Goal: Task Accomplishment & Management: Complete application form

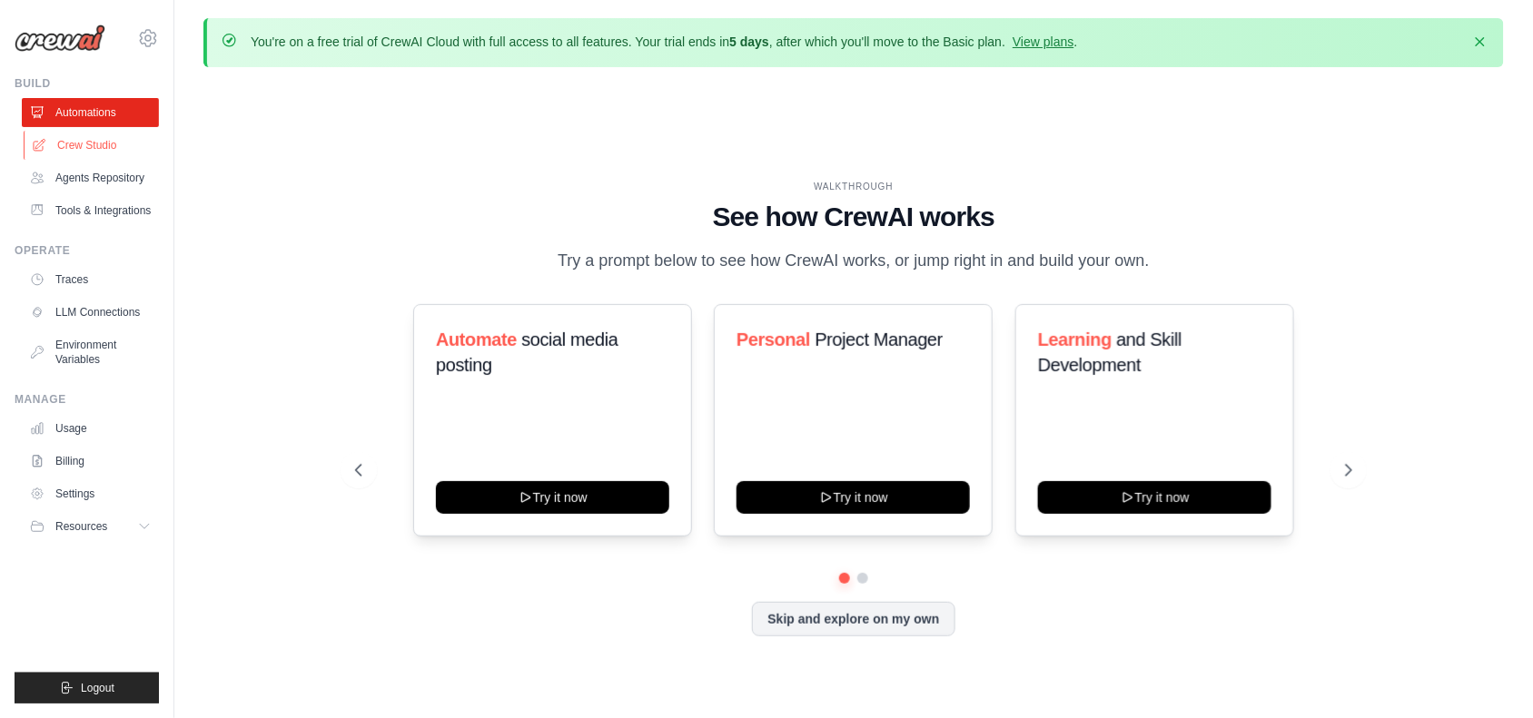
click at [91, 150] on link "Crew Studio" at bounding box center [92, 145] width 137 height 29
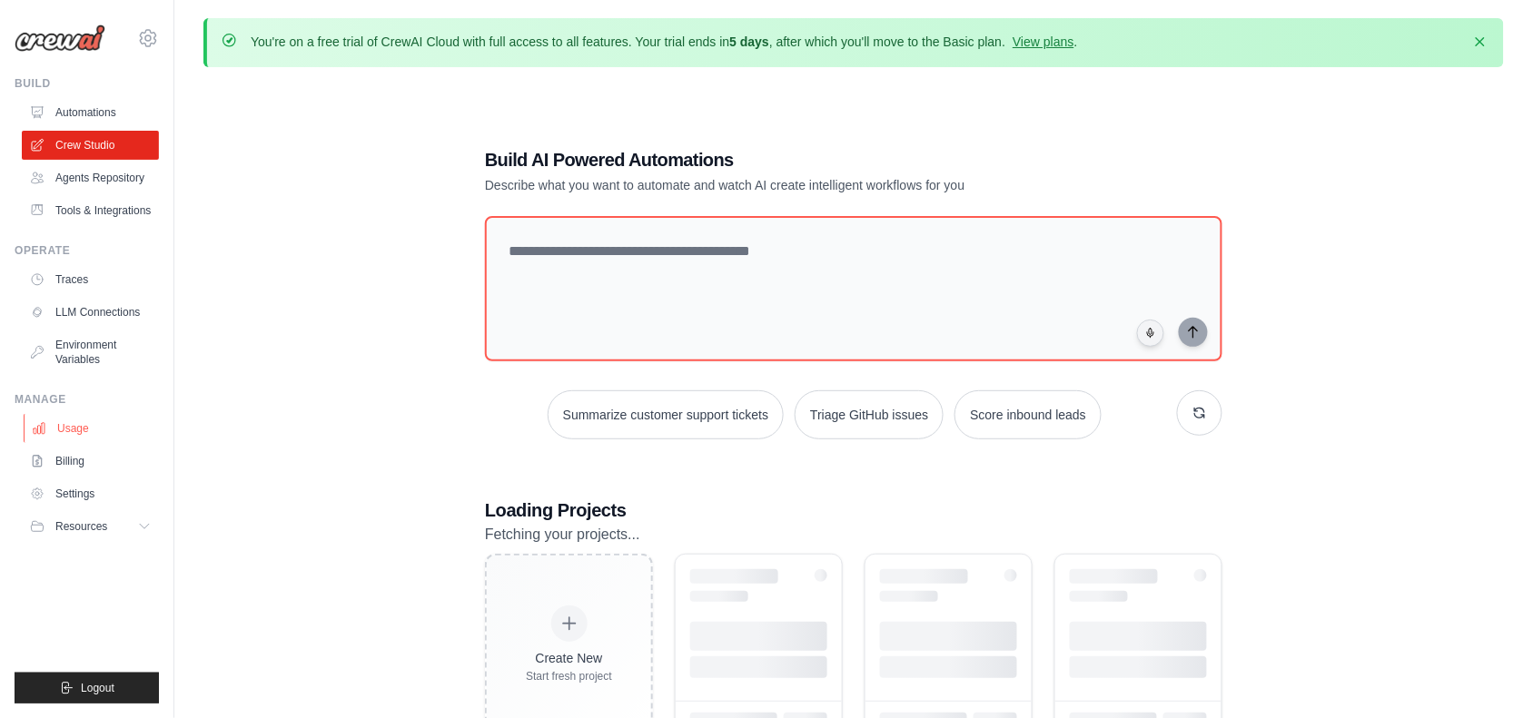
click at [75, 429] on link "Usage" at bounding box center [92, 428] width 137 height 29
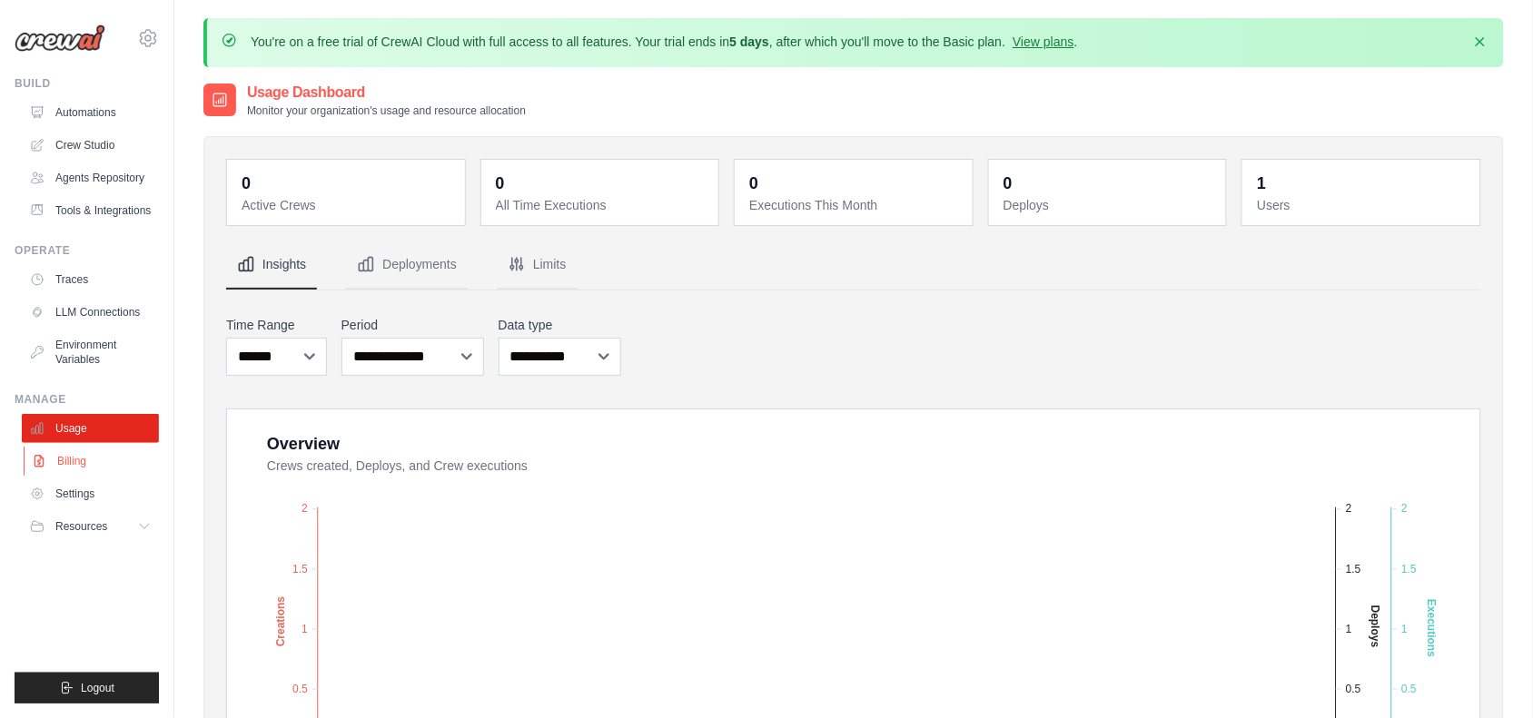
click at [86, 447] on link "Billing" at bounding box center [92, 461] width 137 height 29
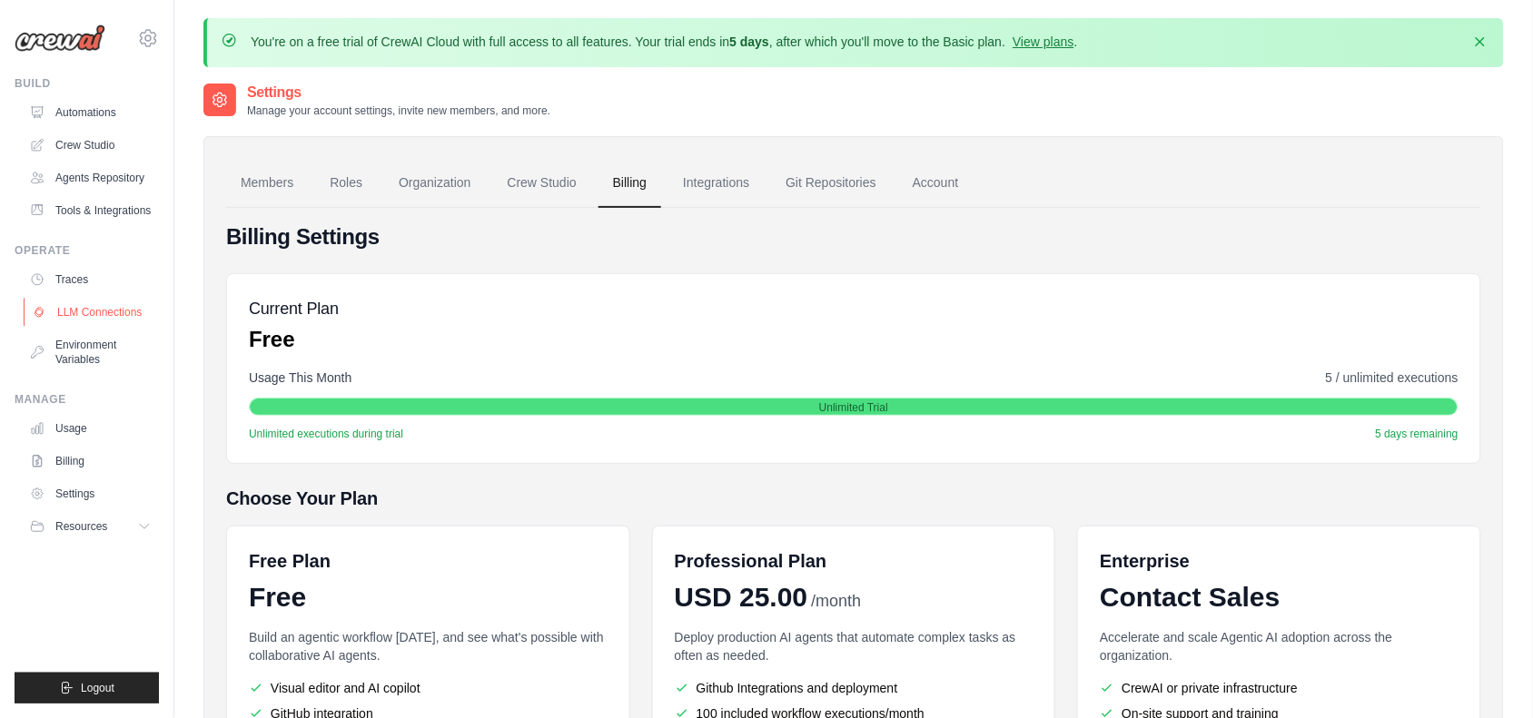
click at [101, 310] on link "LLM Connections" at bounding box center [92, 312] width 137 height 29
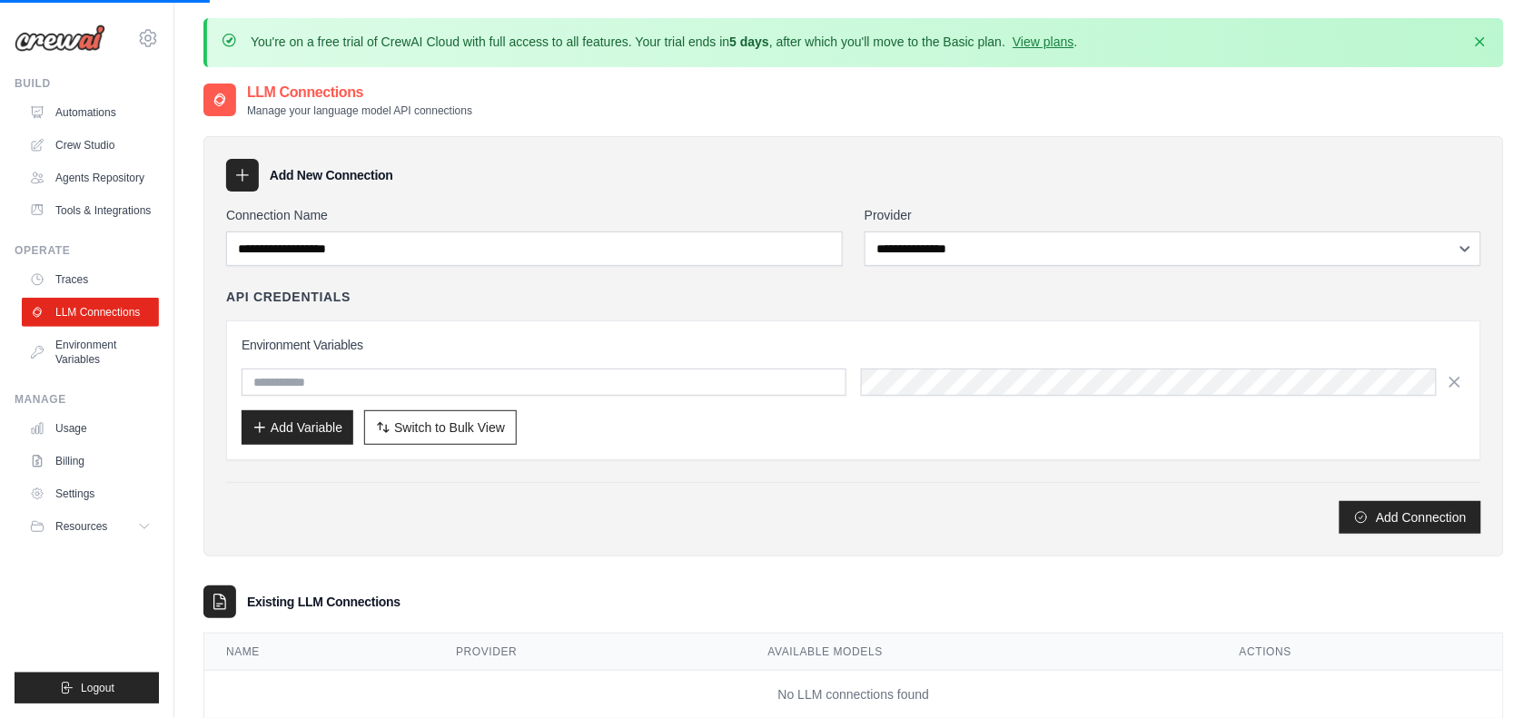
click at [123, 321] on link "LLM Connections" at bounding box center [90, 312] width 137 height 29
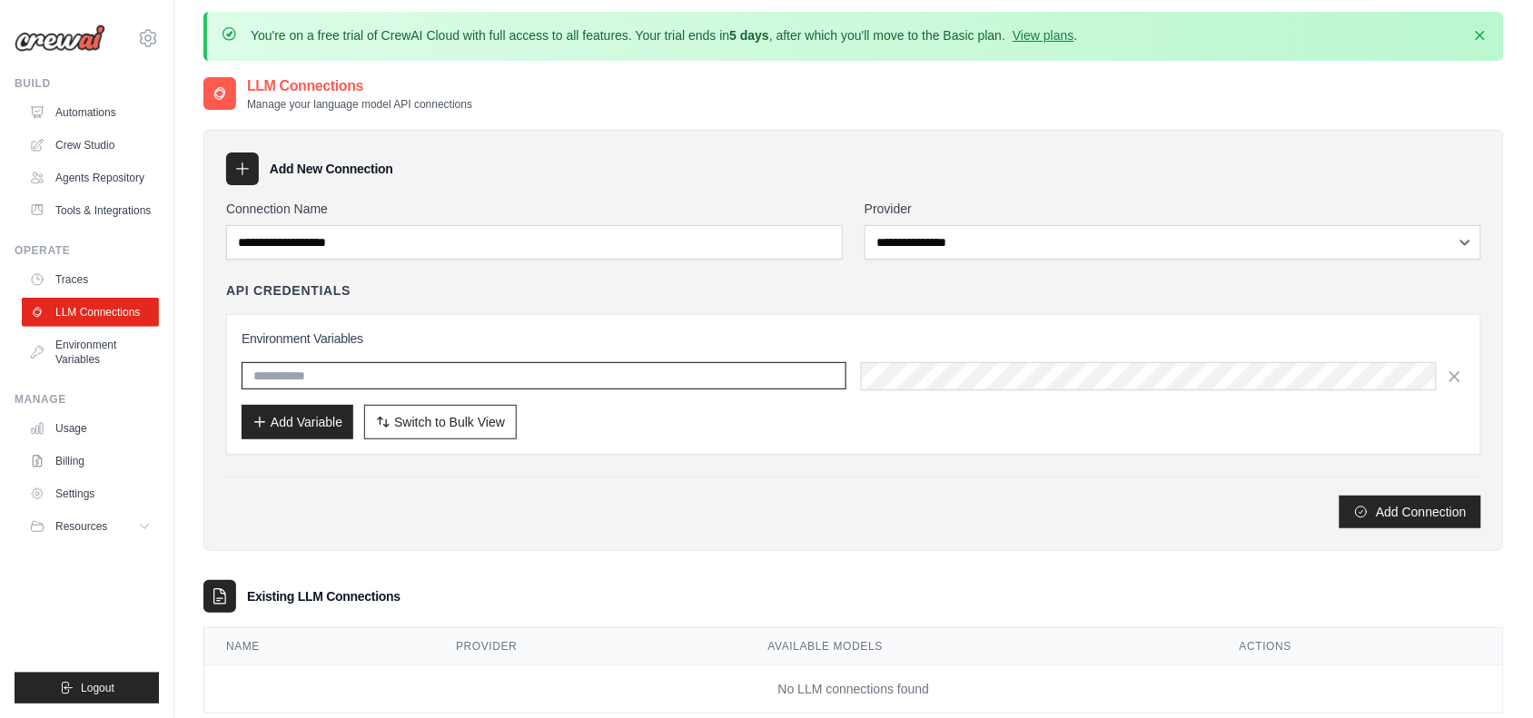
click at [479, 382] on input "text" at bounding box center [544, 375] width 605 height 27
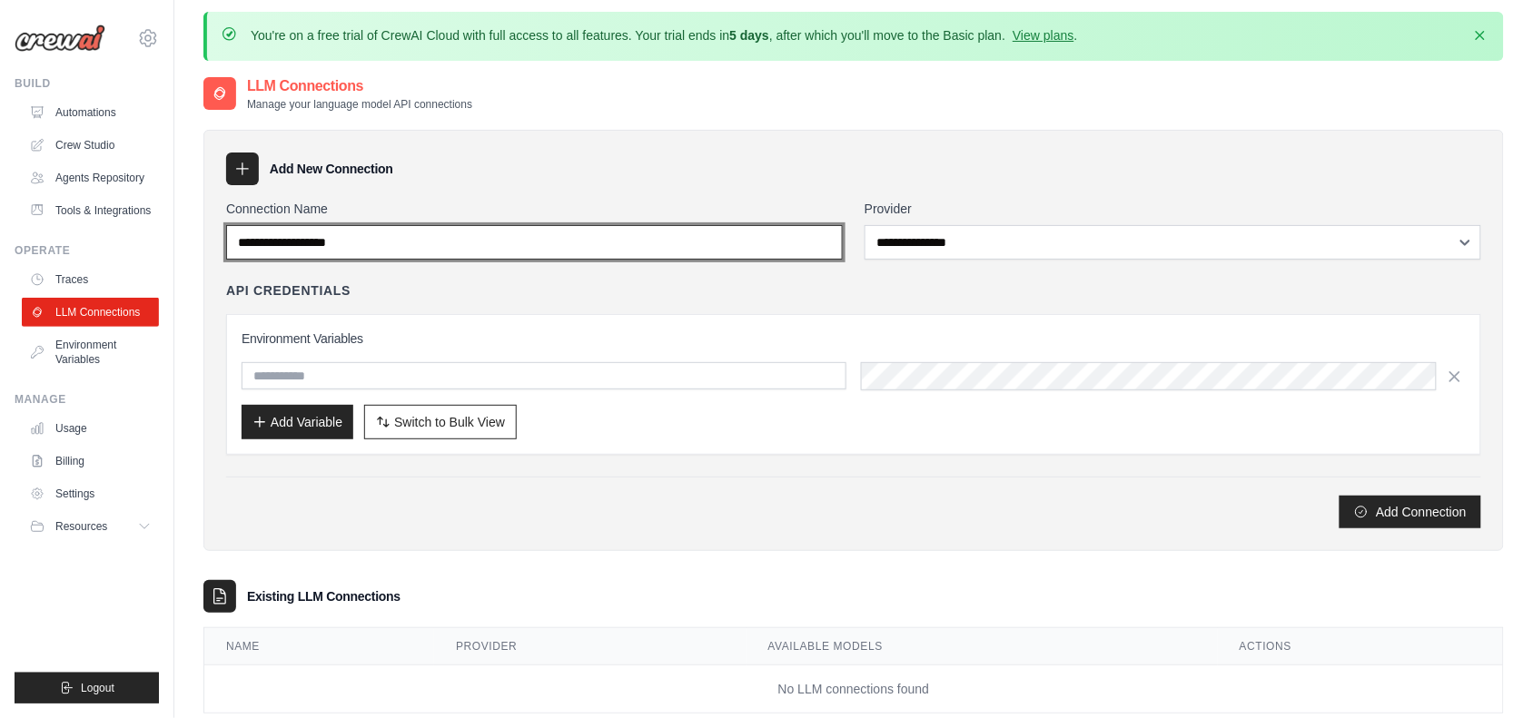
click at [331, 238] on input "Connection Name" at bounding box center [534, 242] width 617 height 35
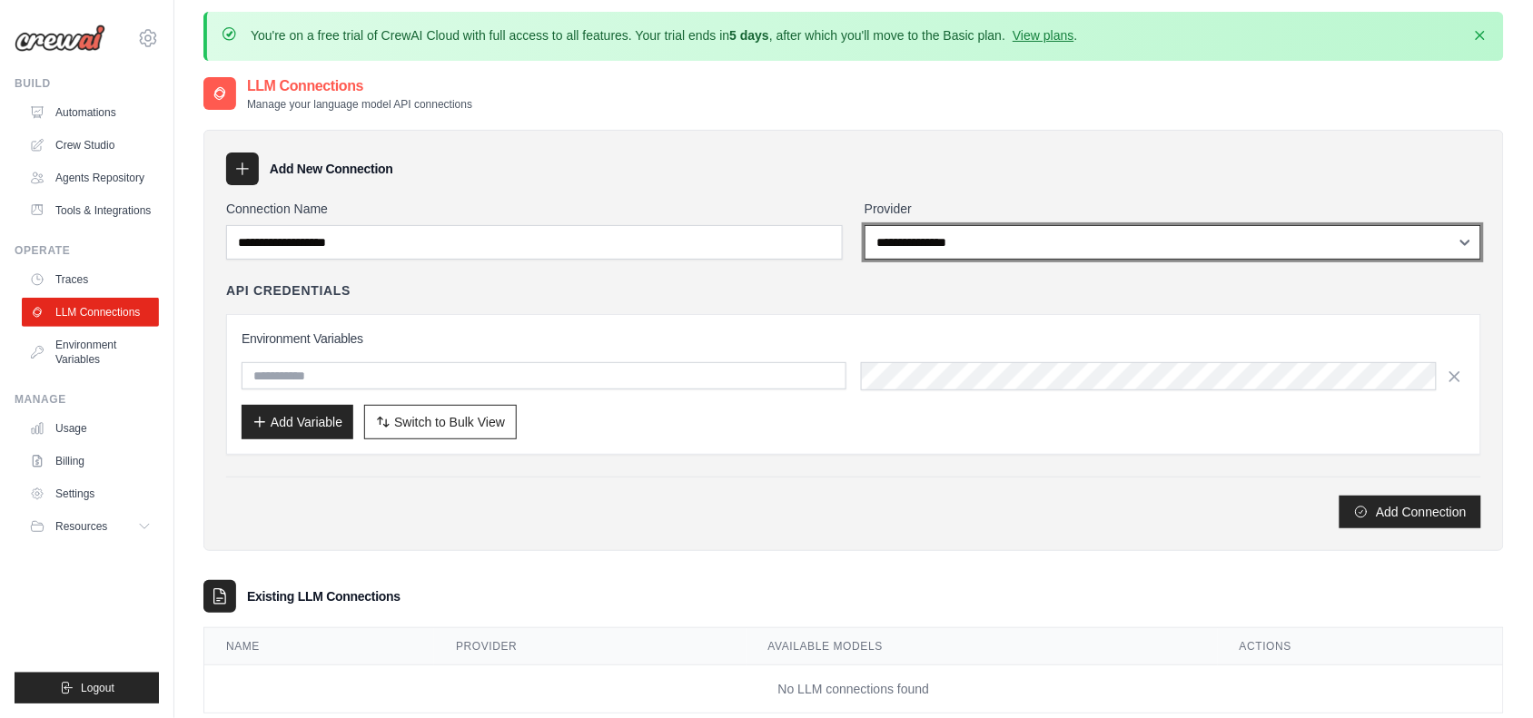
click at [927, 252] on select "**********" at bounding box center [1172, 242] width 617 height 35
select select "******"
click at [864, 225] on select "**********" at bounding box center [1172, 242] width 617 height 35
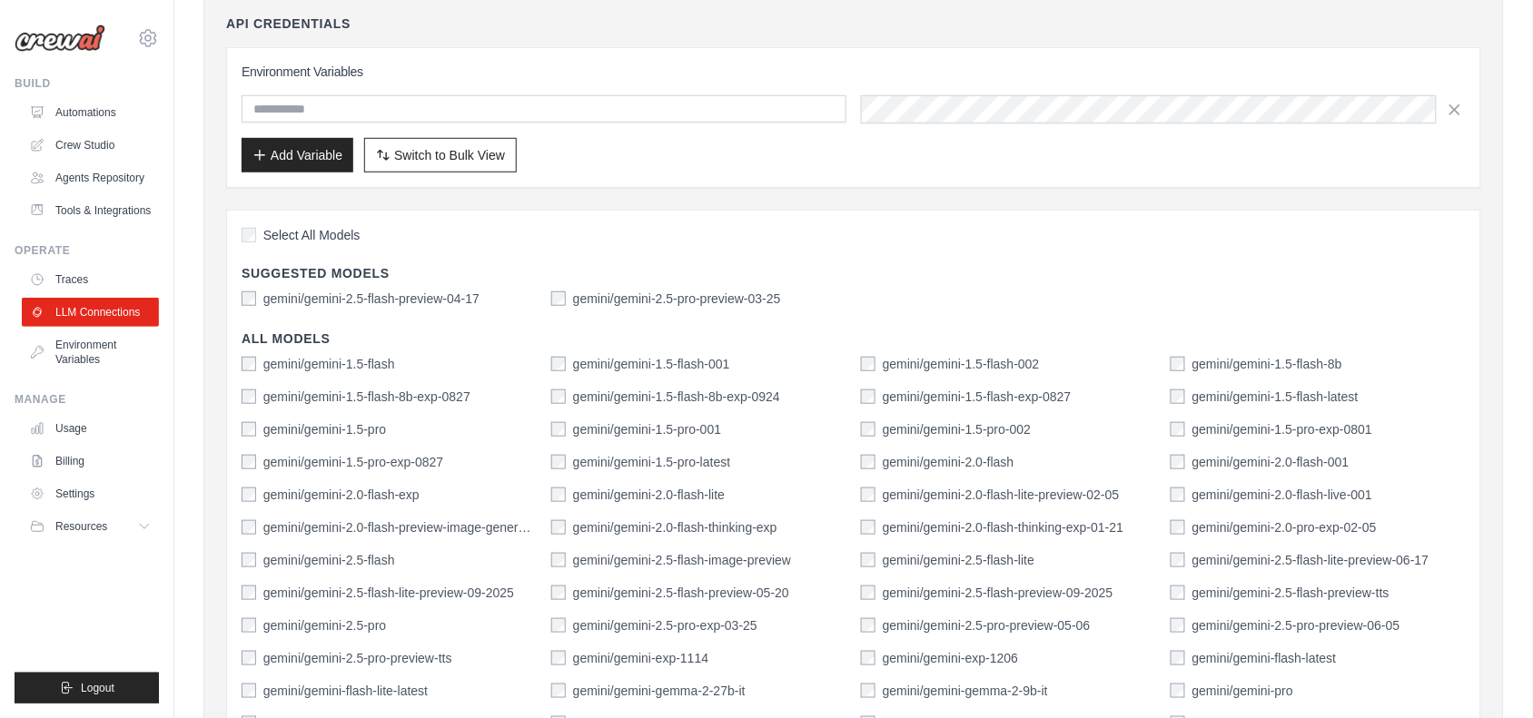
click at [740, 389] on div "Select All Models Suggested Models gemini/gemini-2.5-flash-preview-04-17 gemini…" at bounding box center [853, 558] width 1255 height 696
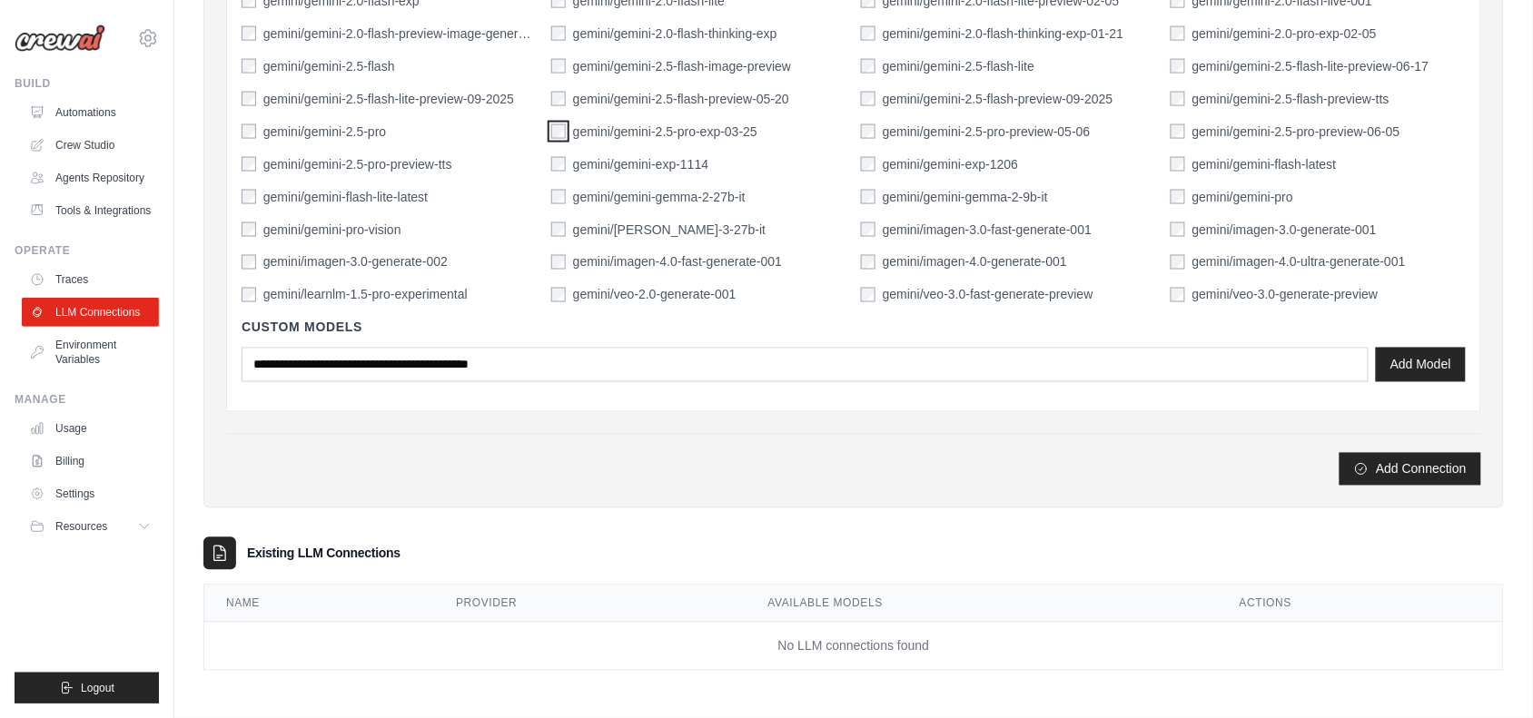
scroll to position [769, 0]
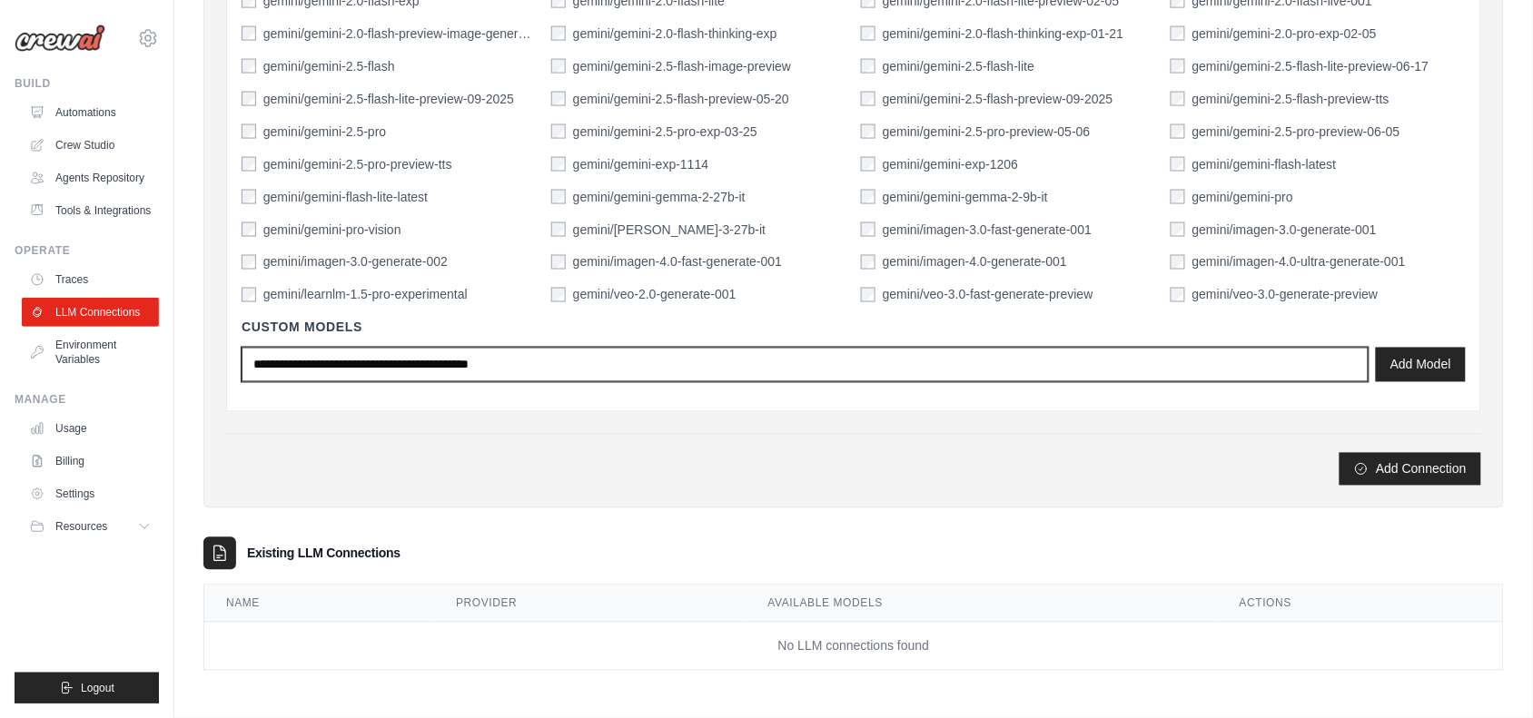
click at [973, 364] on input "text" at bounding box center [805, 365] width 1127 height 35
type input "******"
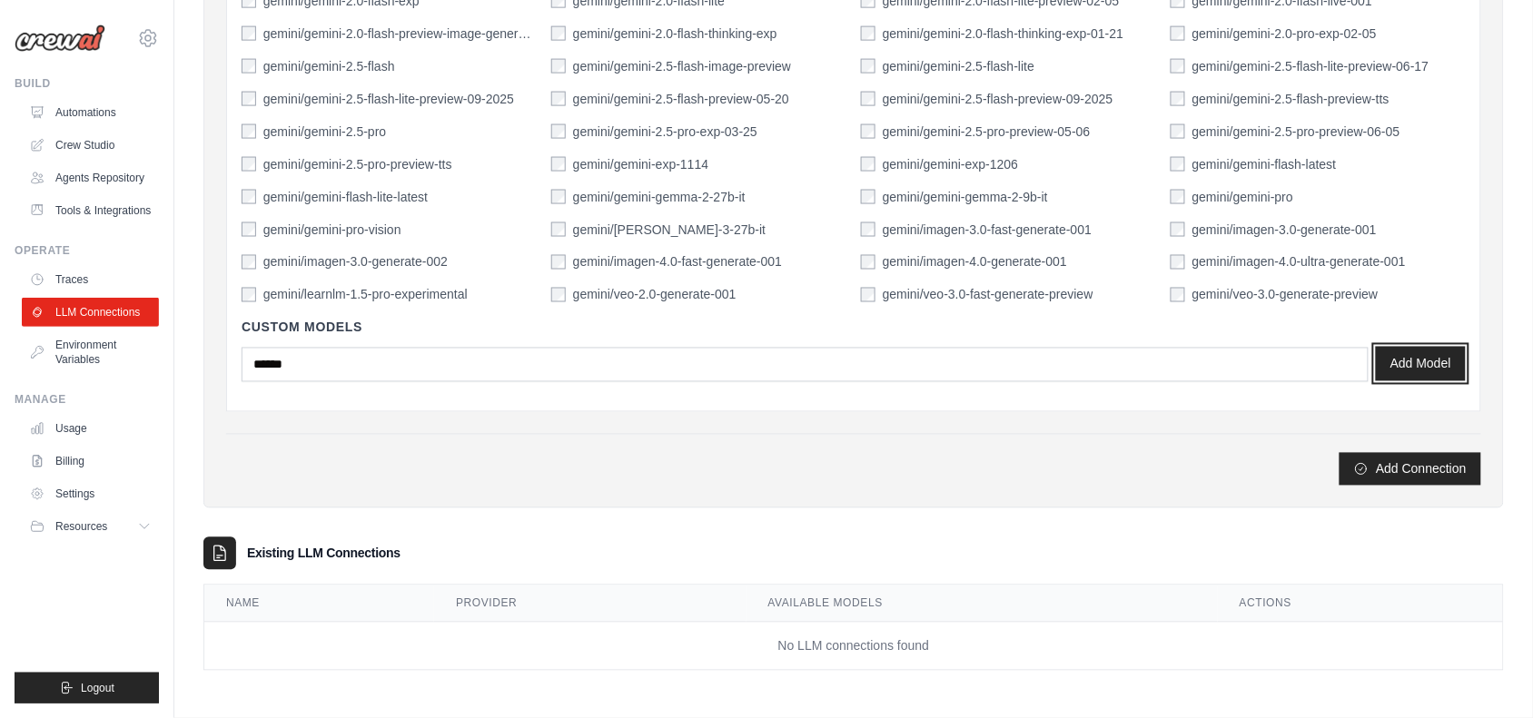
click at [1457, 350] on button "Add Model" at bounding box center [1421, 364] width 90 height 35
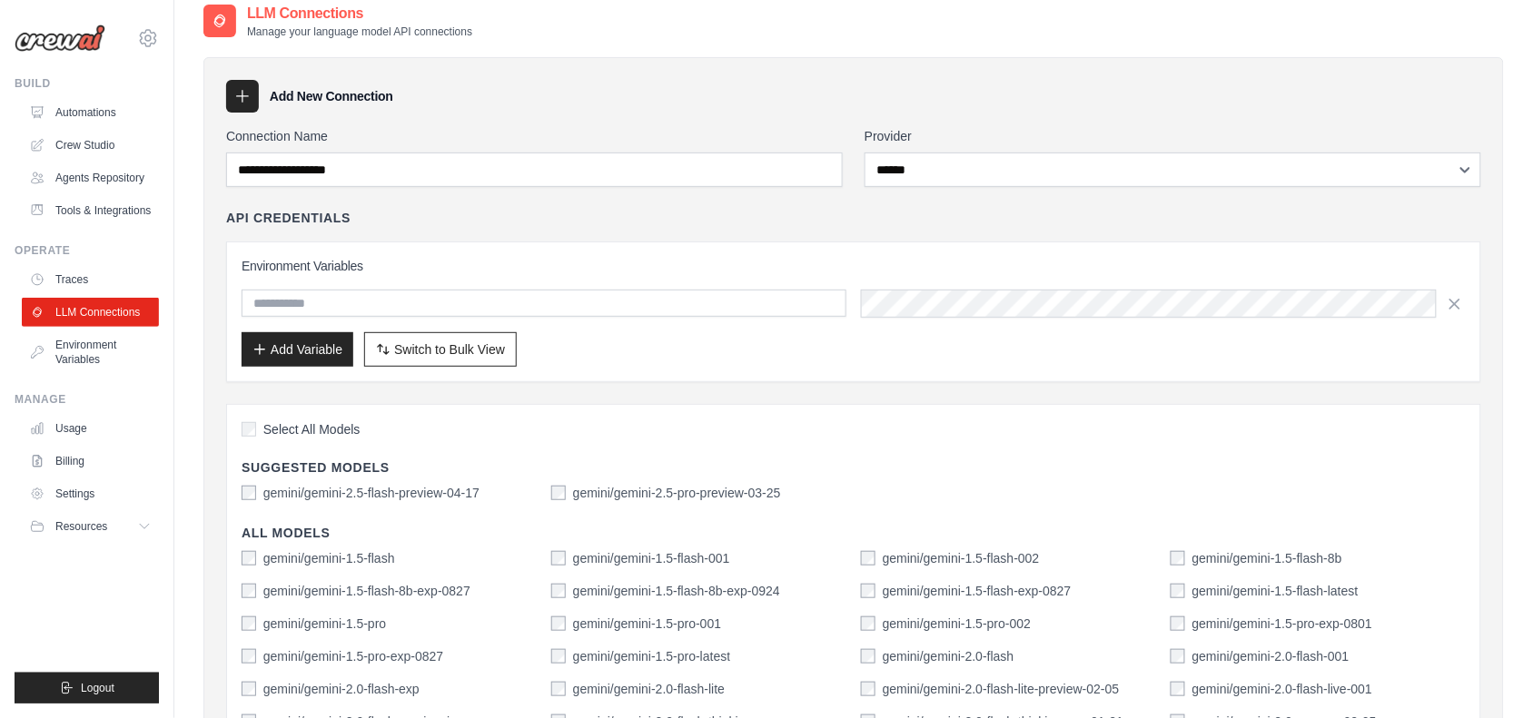
scroll to position [59, 0]
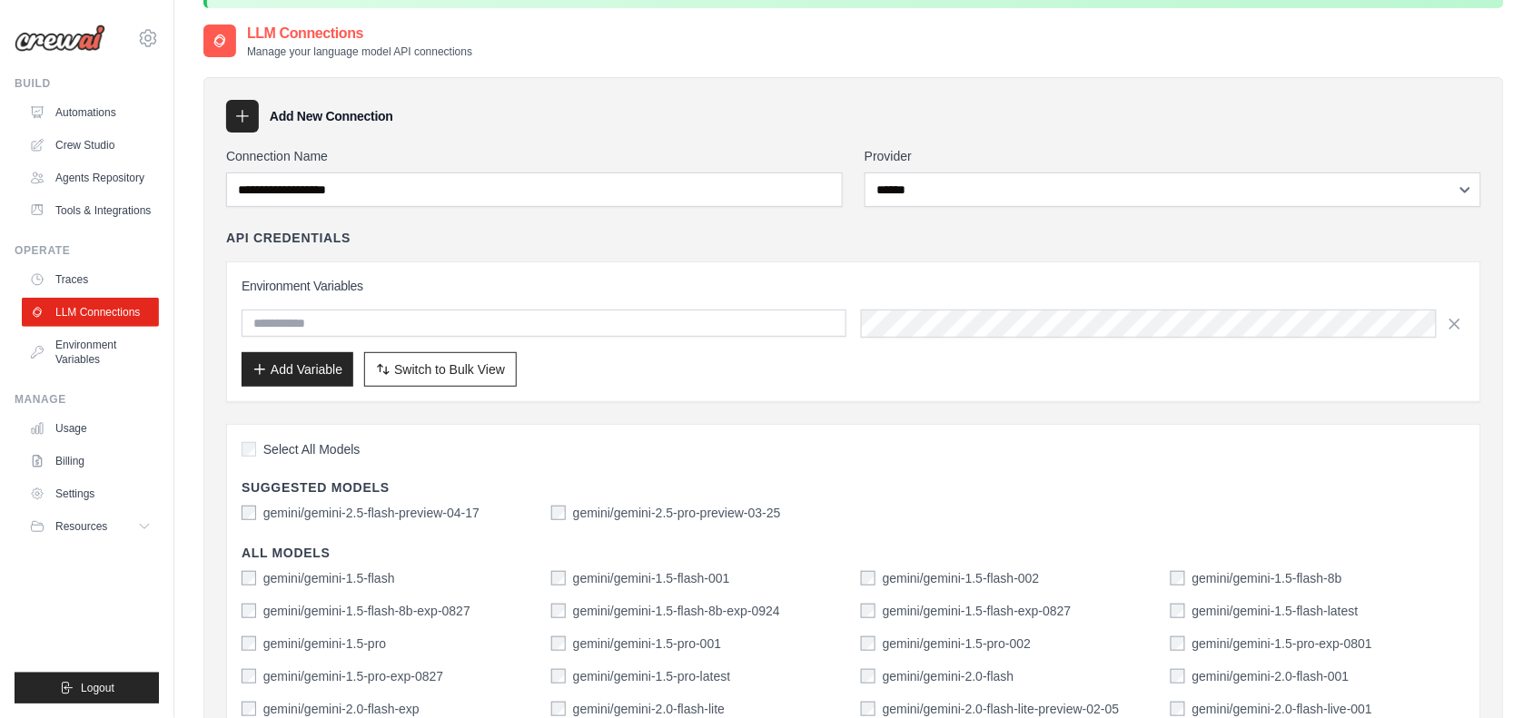
click at [1185, 330] on div "**********" at bounding box center [853, 679] width 1255 height 1065
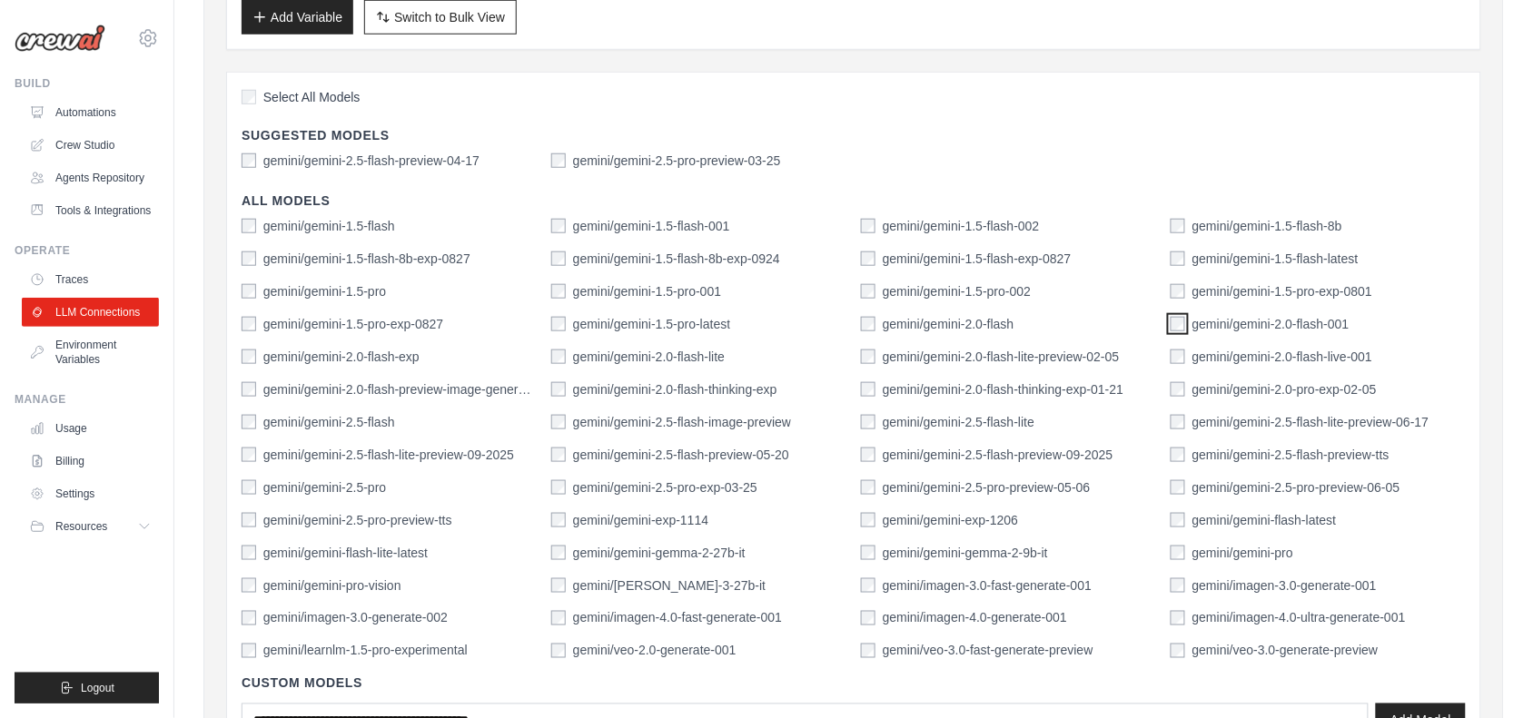
drag, startPoint x: 1185, startPoint y: 330, endPoint x: 1274, endPoint y: 112, distance: 235.4
click at [1274, 112] on div "Select All Models Suggested Models gemini/gemini-2.5-flash-preview-04-17 gemini…" at bounding box center [853, 429] width 1255 height 715
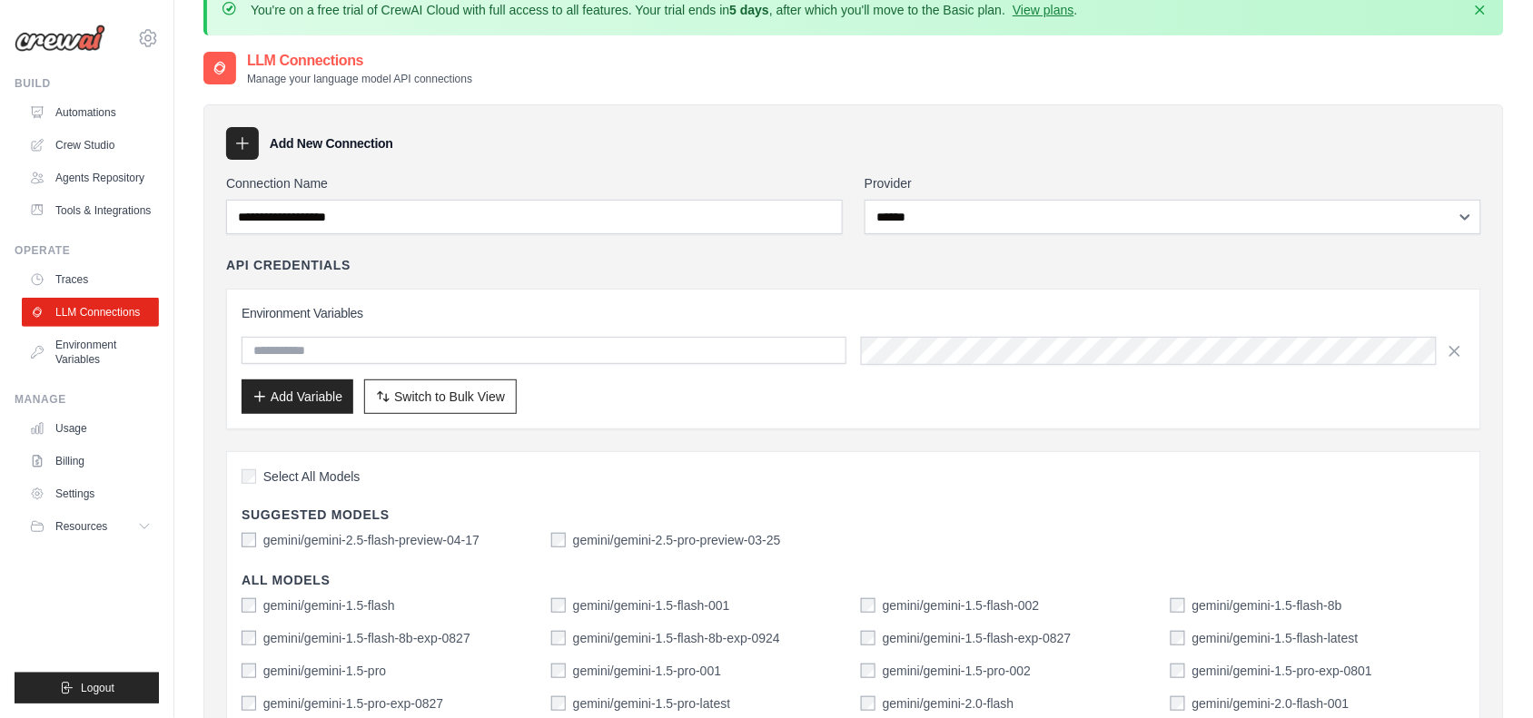
scroll to position [0, 0]
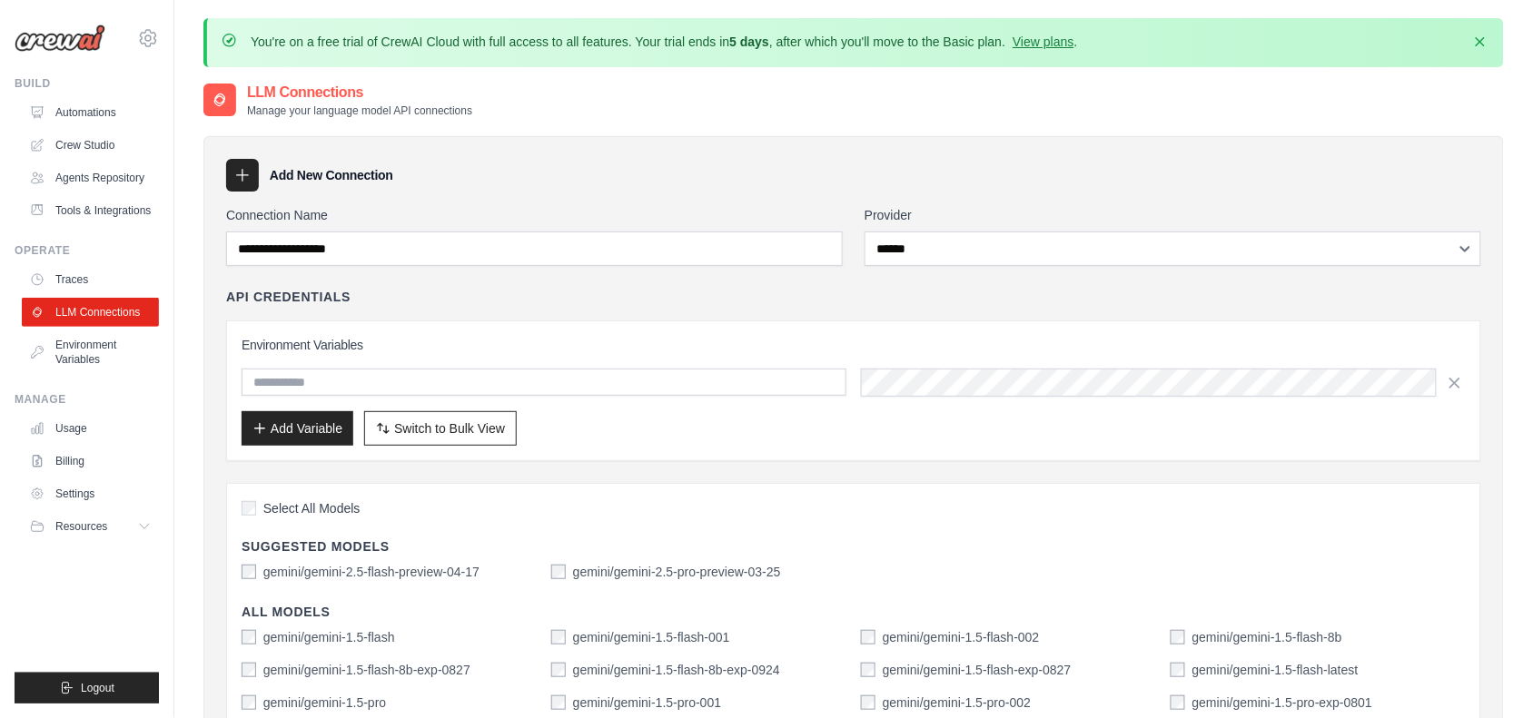
click at [95, 429] on link "Usage" at bounding box center [92, 428] width 137 height 29
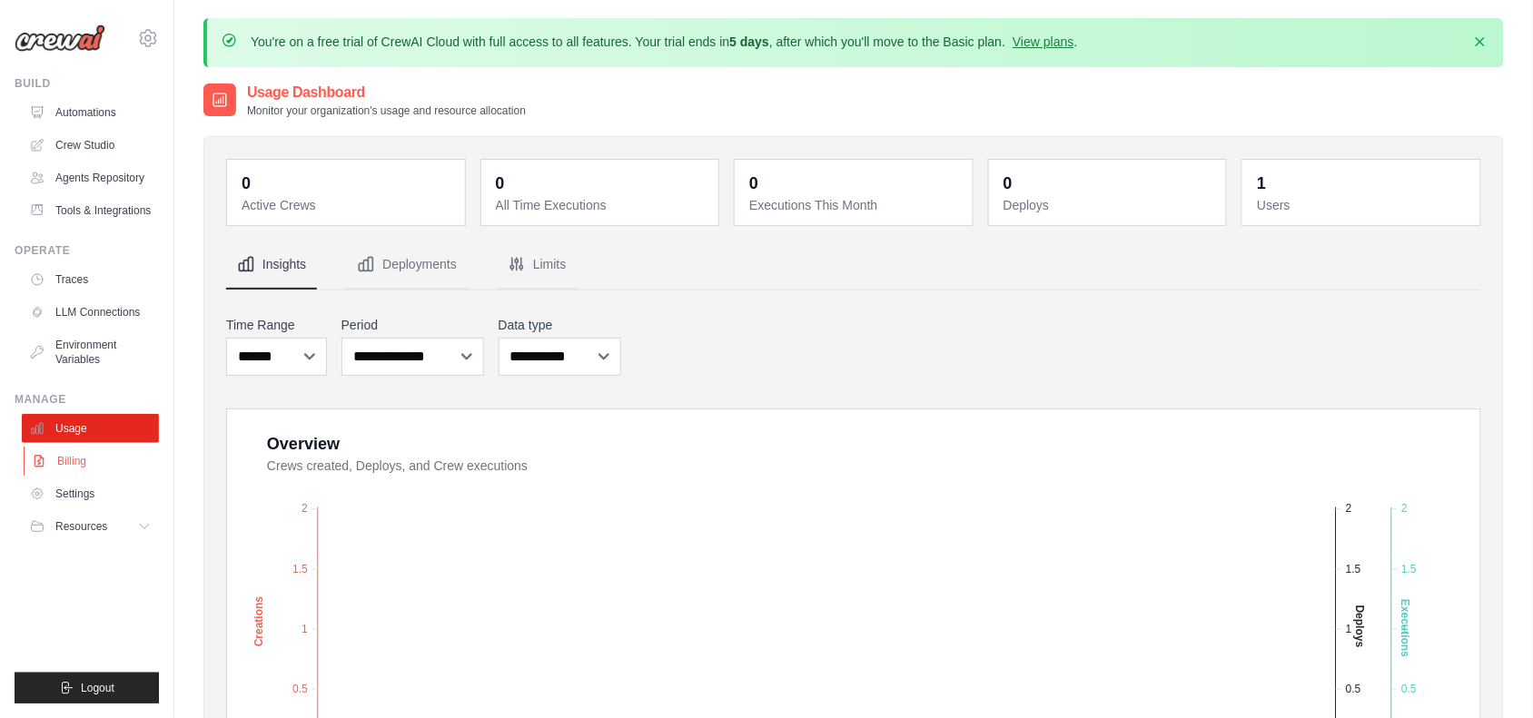
click at [95, 455] on link "Billing" at bounding box center [92, 461] width 137 height 29
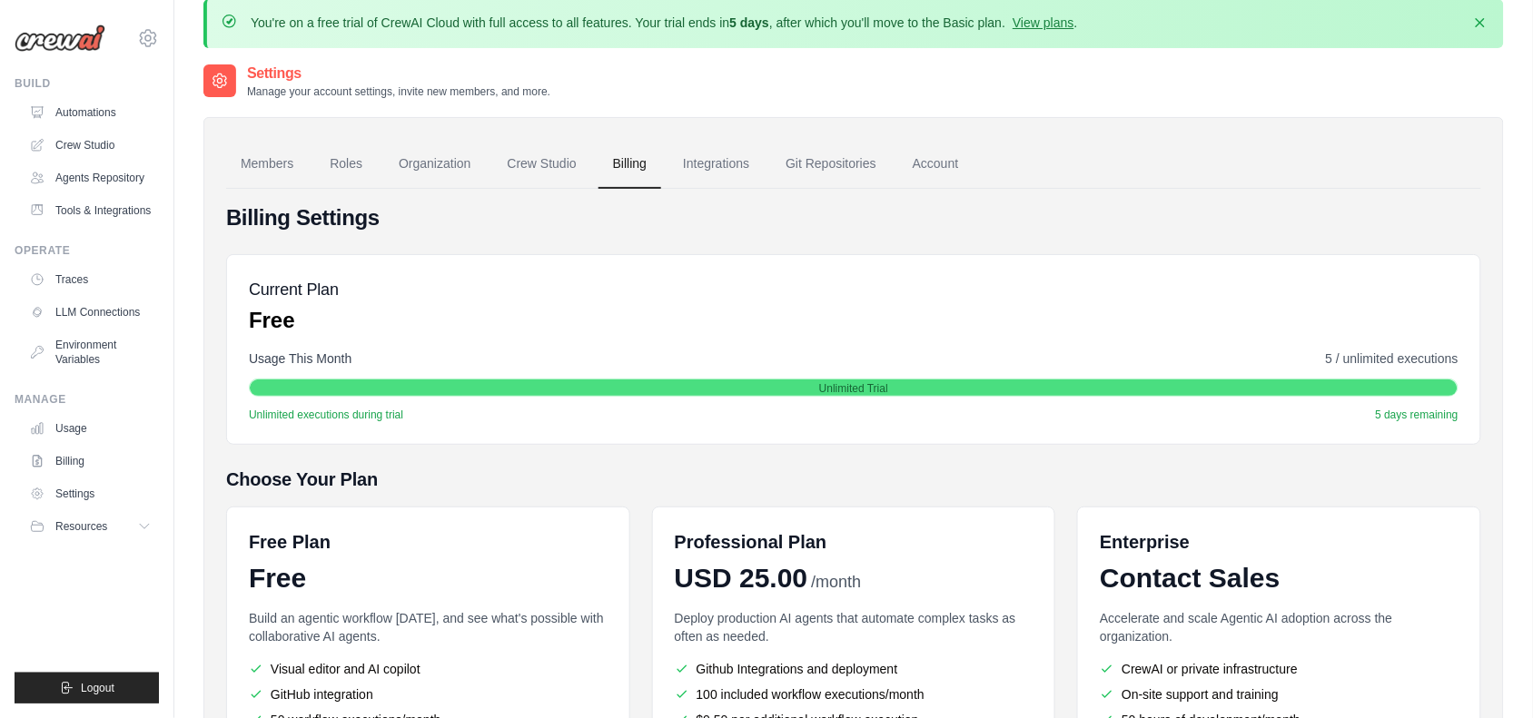
scroll to position [16, 0]
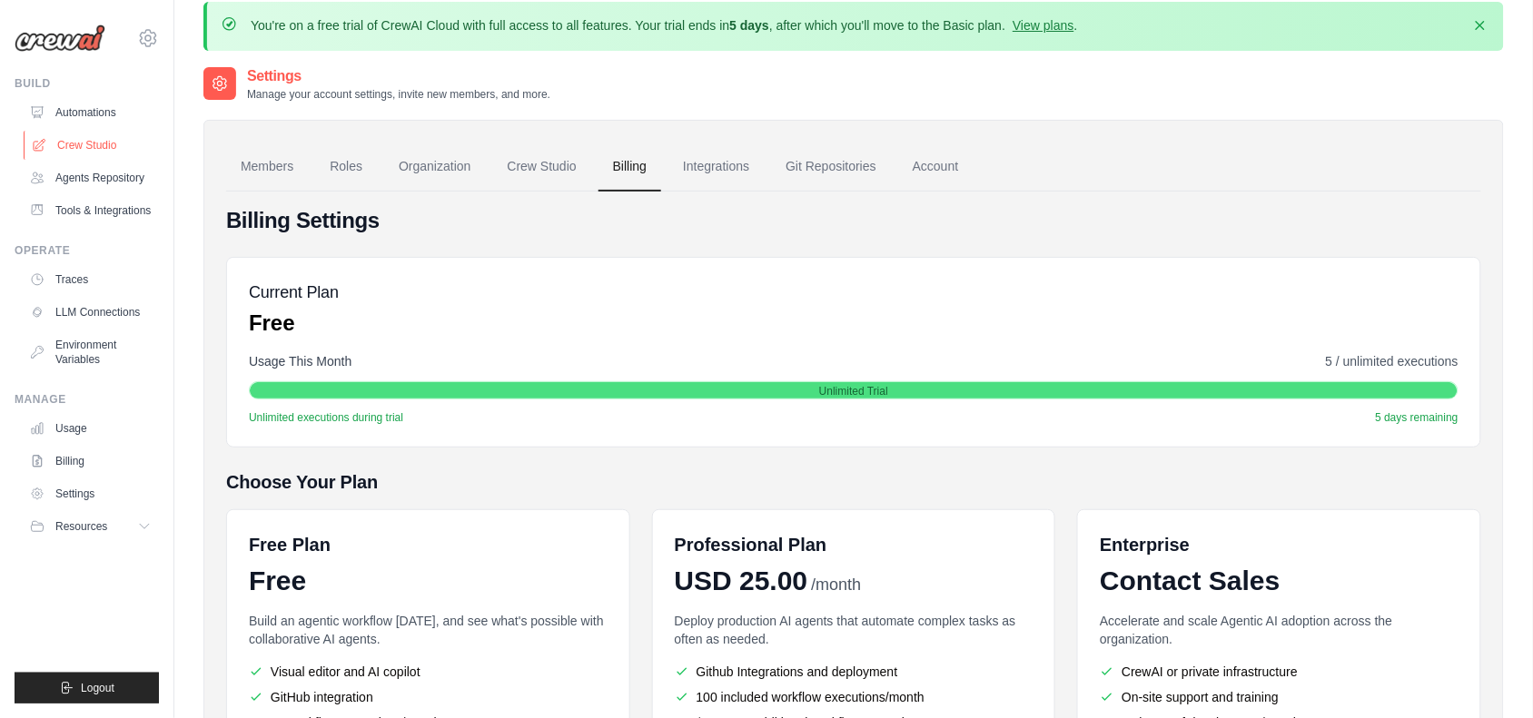
click at [97, 139] on link "Crew Studio" at bounding box center [92, 145] width 137 height 29
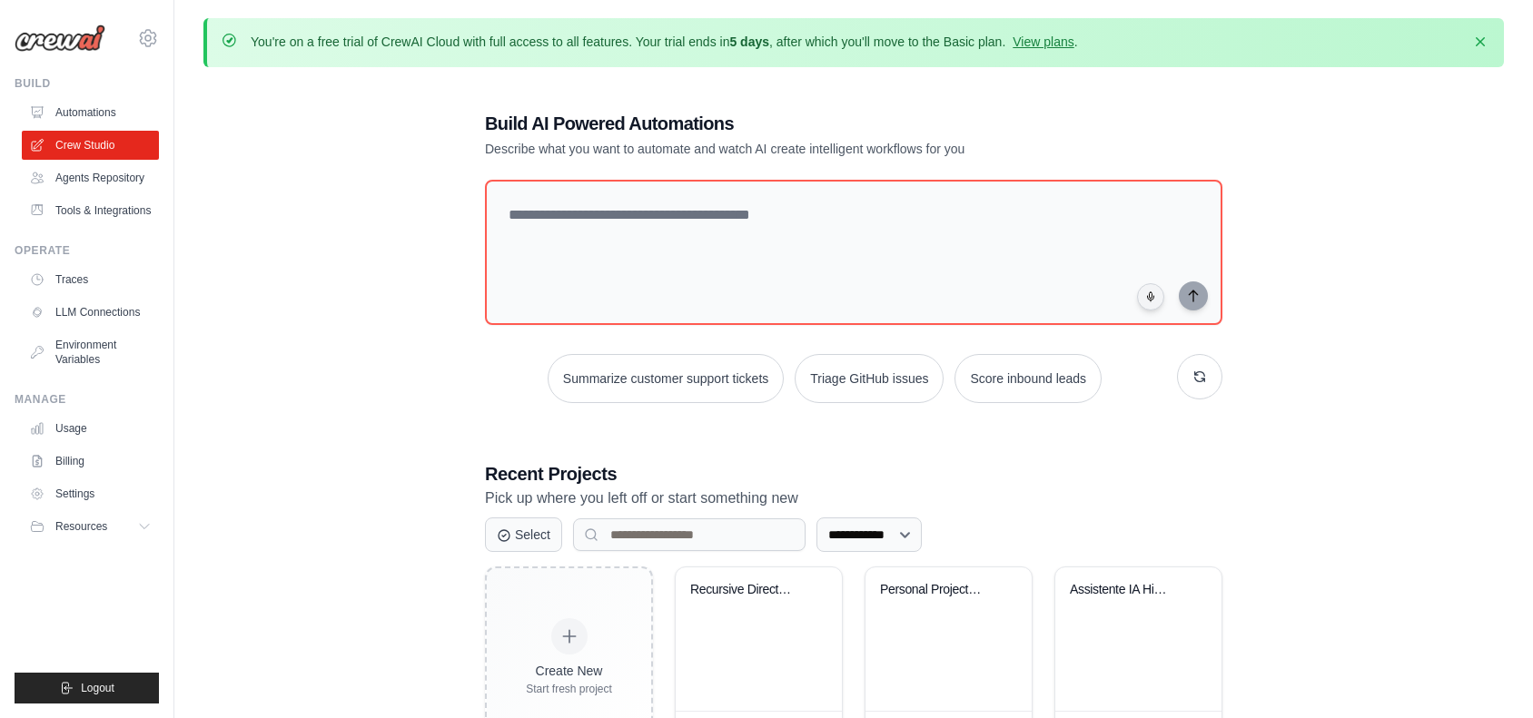
click at [103, 110] on link "Automations" at bounding box center [90, 112] width 137 height 29
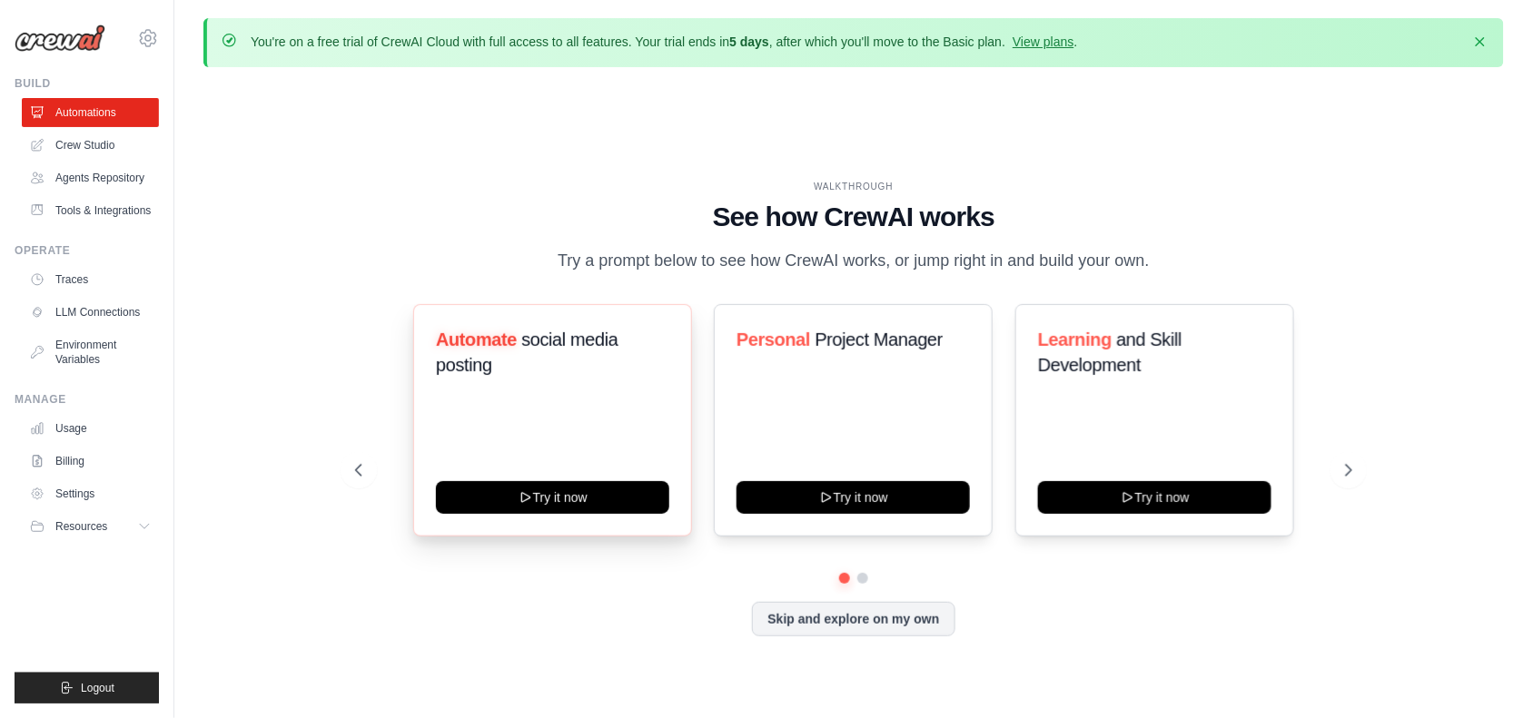
scroll to position [64, 0]
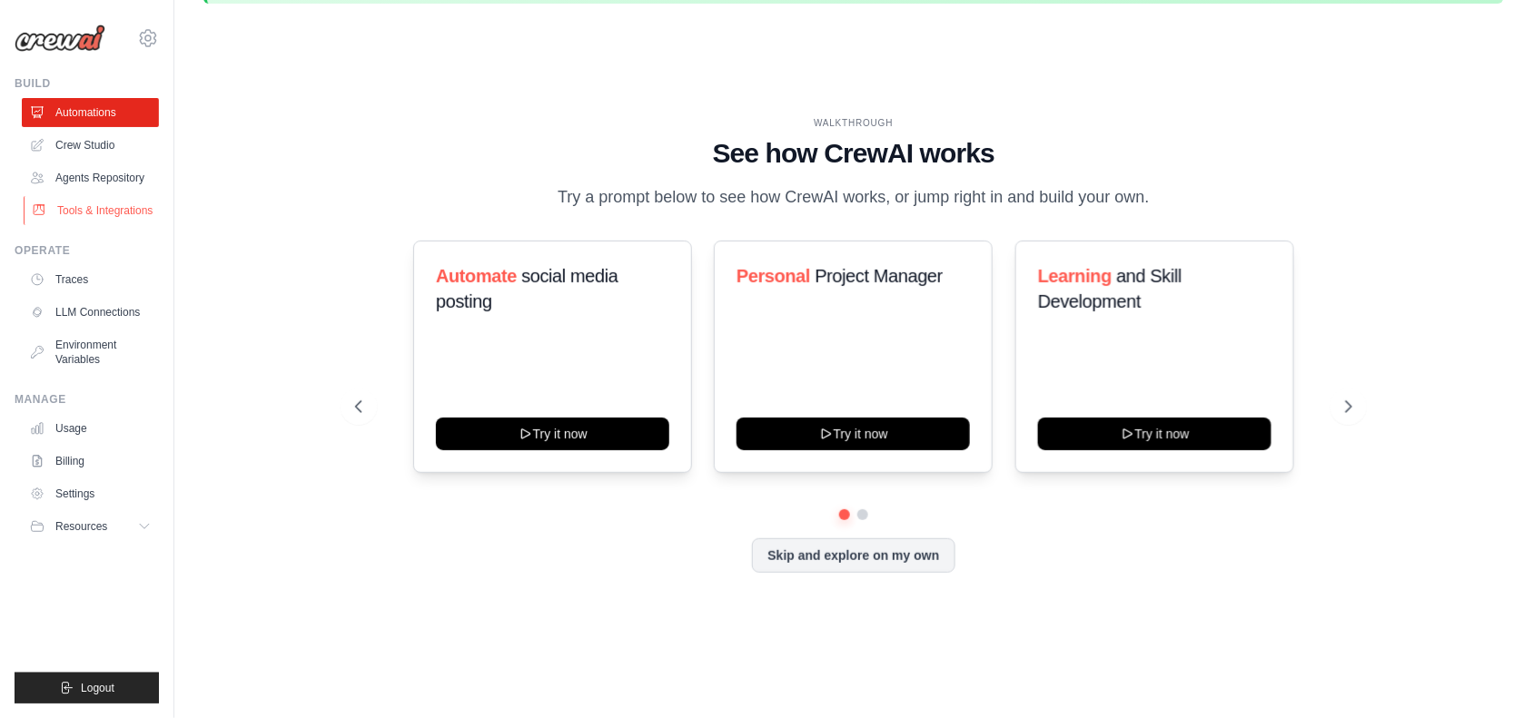
click at [91, 202] on link "Tools & Integrations" at bounding box center [92, 210] width 137 height 29
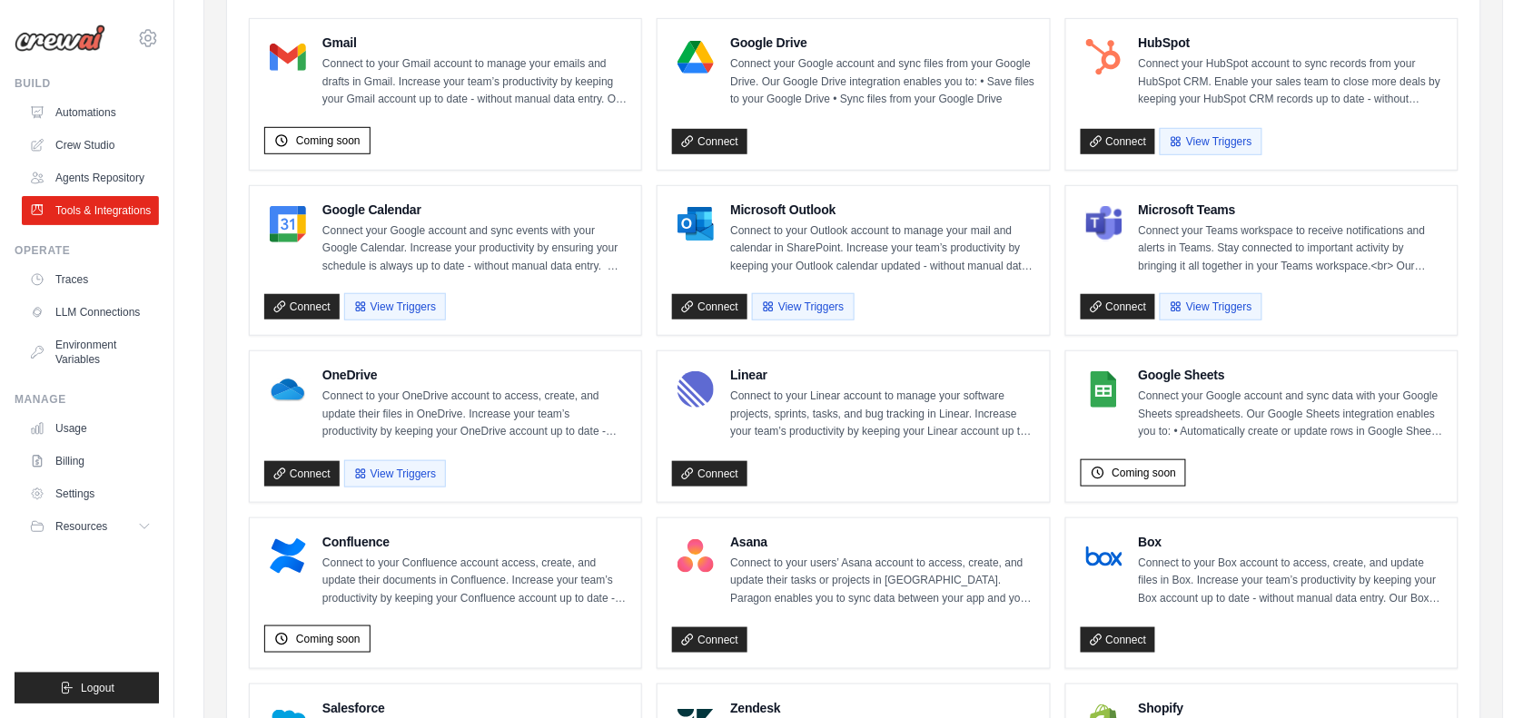
scroll to position [287, 0]
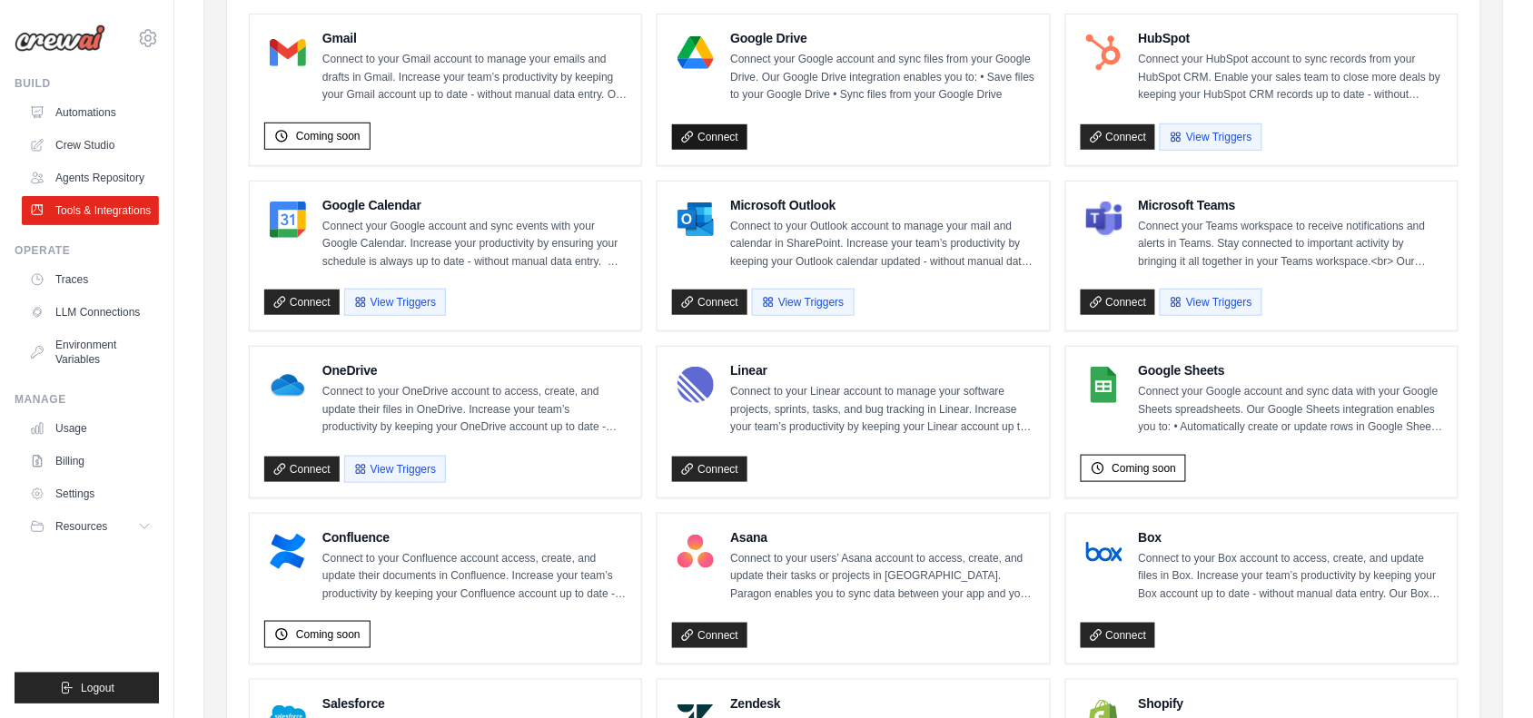
click at [725, 143] on link "Connect" at bounding box center [709, 136] width 75 height 25
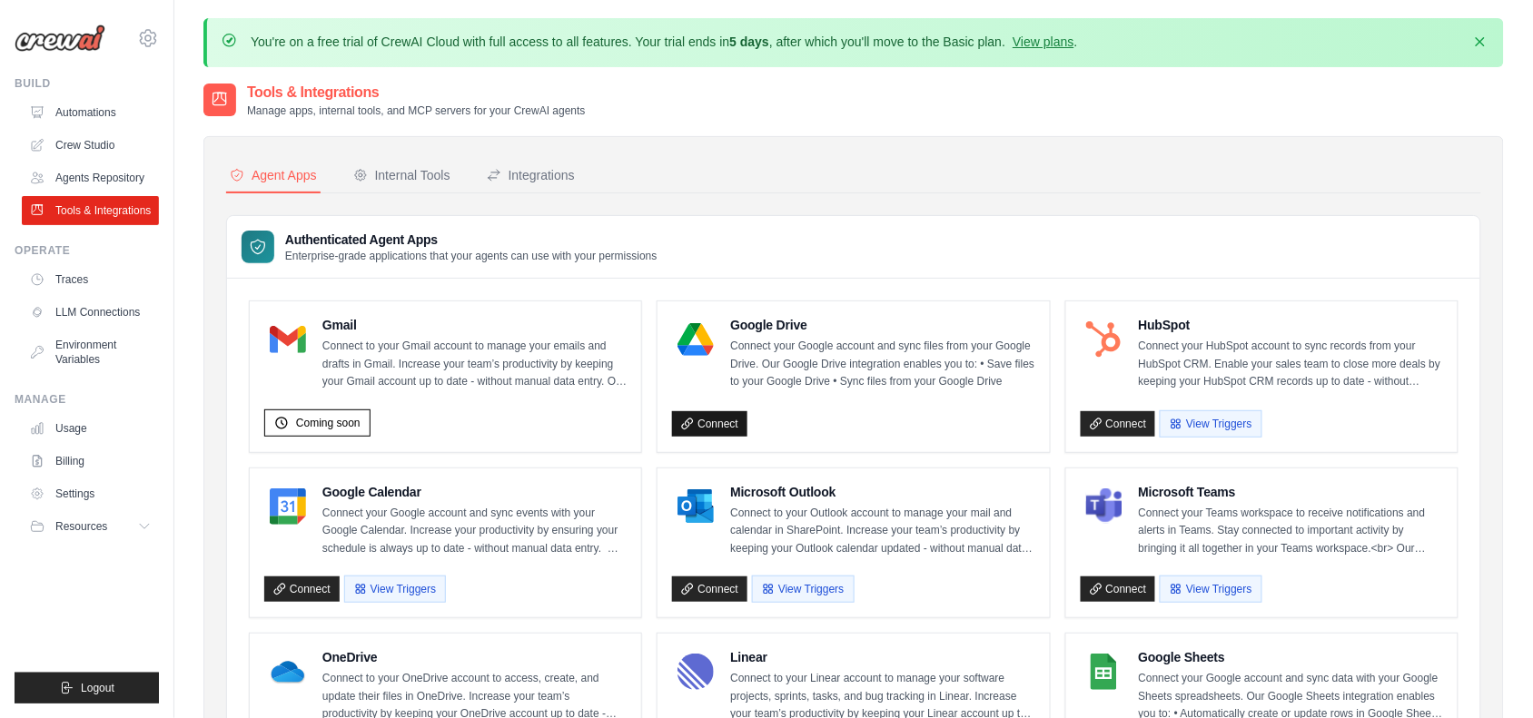
click at [709, 432] on link "Connect" at bounding box center [709, 423] width 75 height 25
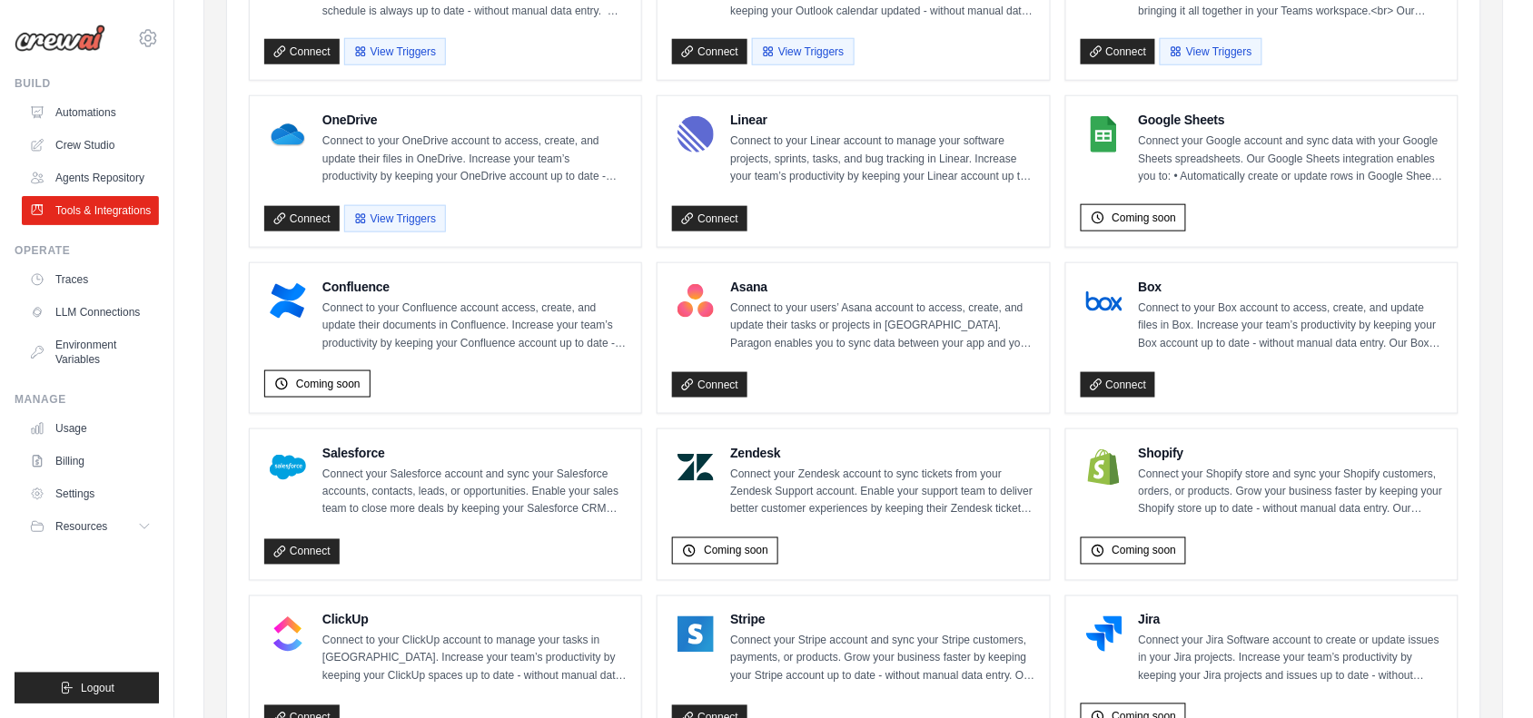
click at [686, 419] on ul "Gmail Connect to your Gmail account to manage your emails and drafts in Gmail. …" at bounding box center [853, 421] width 1209 height 1316
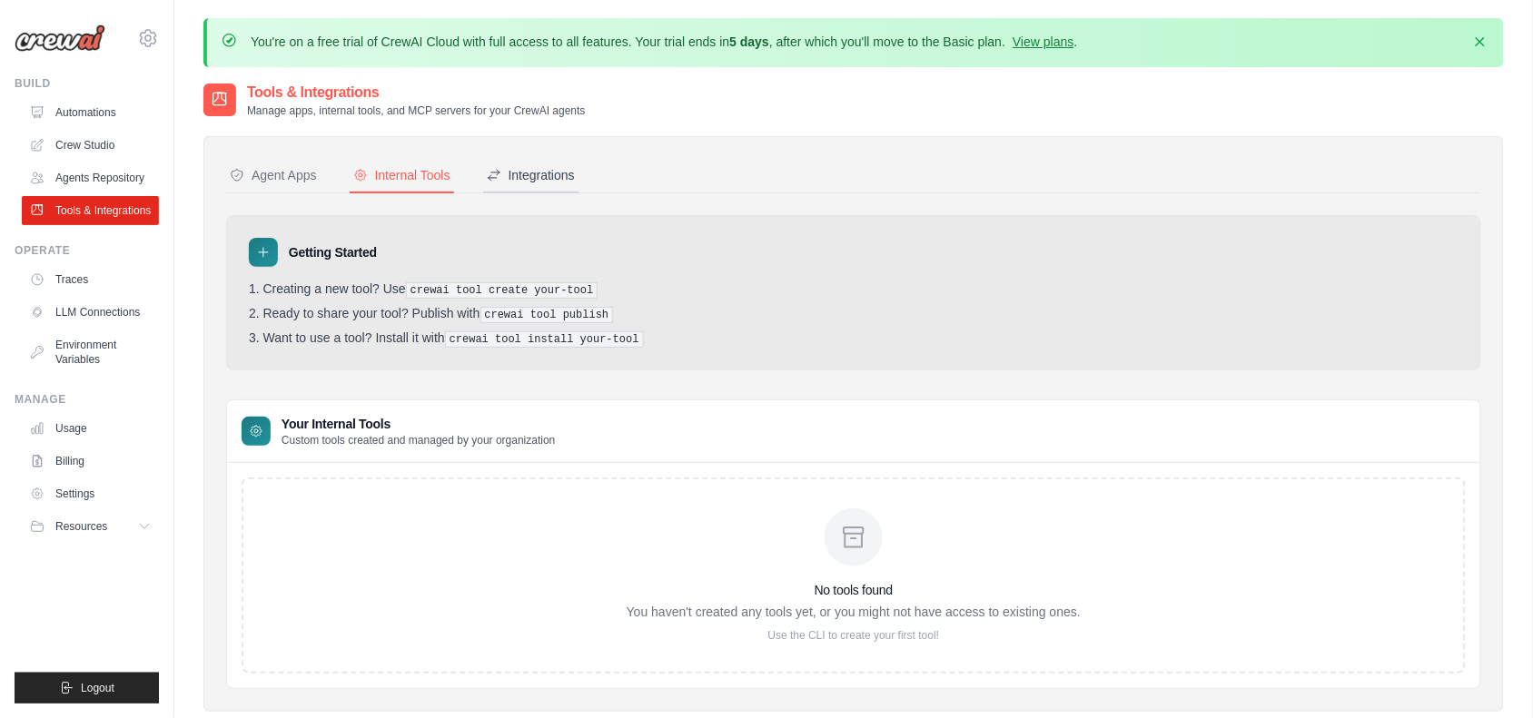
click at [524, 184] on button "Integrations" at bounding box center [530, 176] width 95 height 35
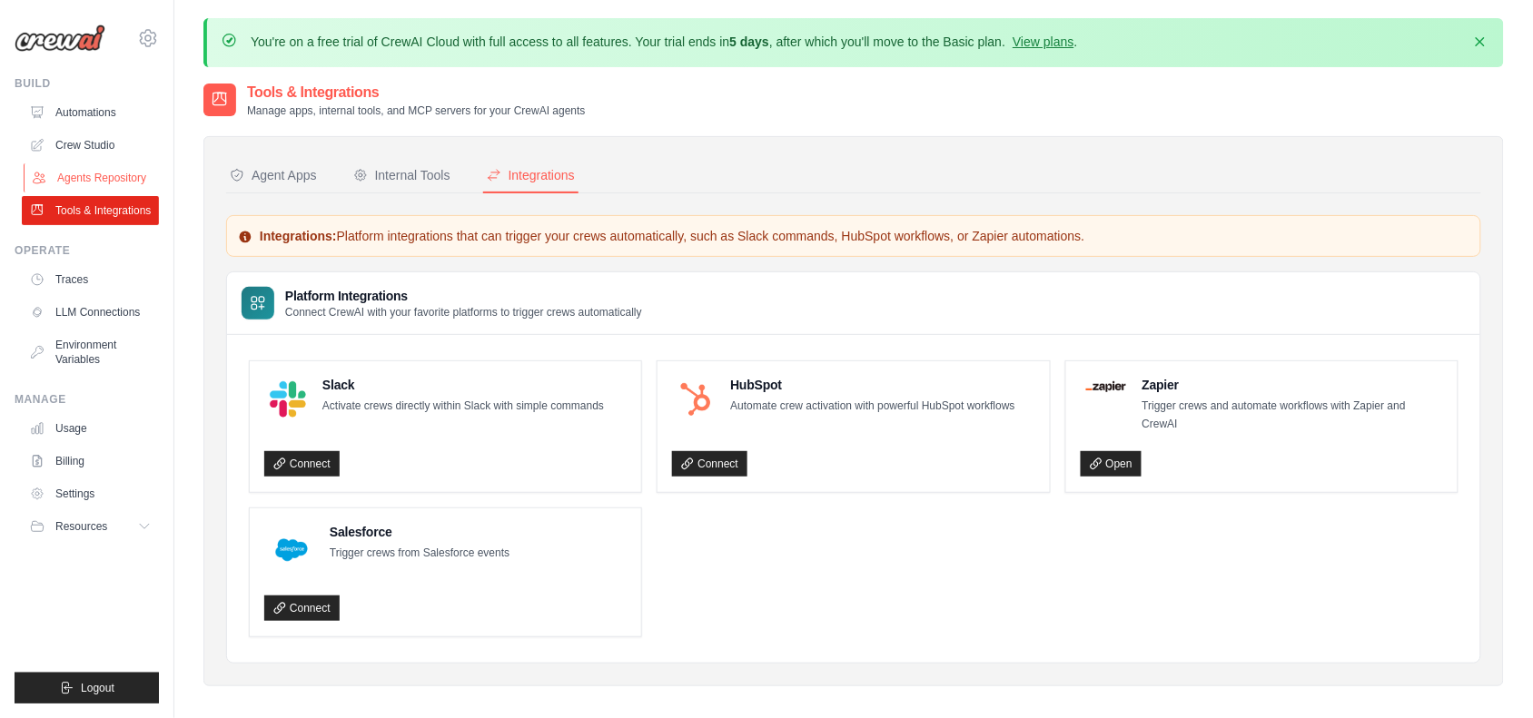
click at [89, 182] on link "Agents Repository" at bounding box center [92, 177] width 137 height 29
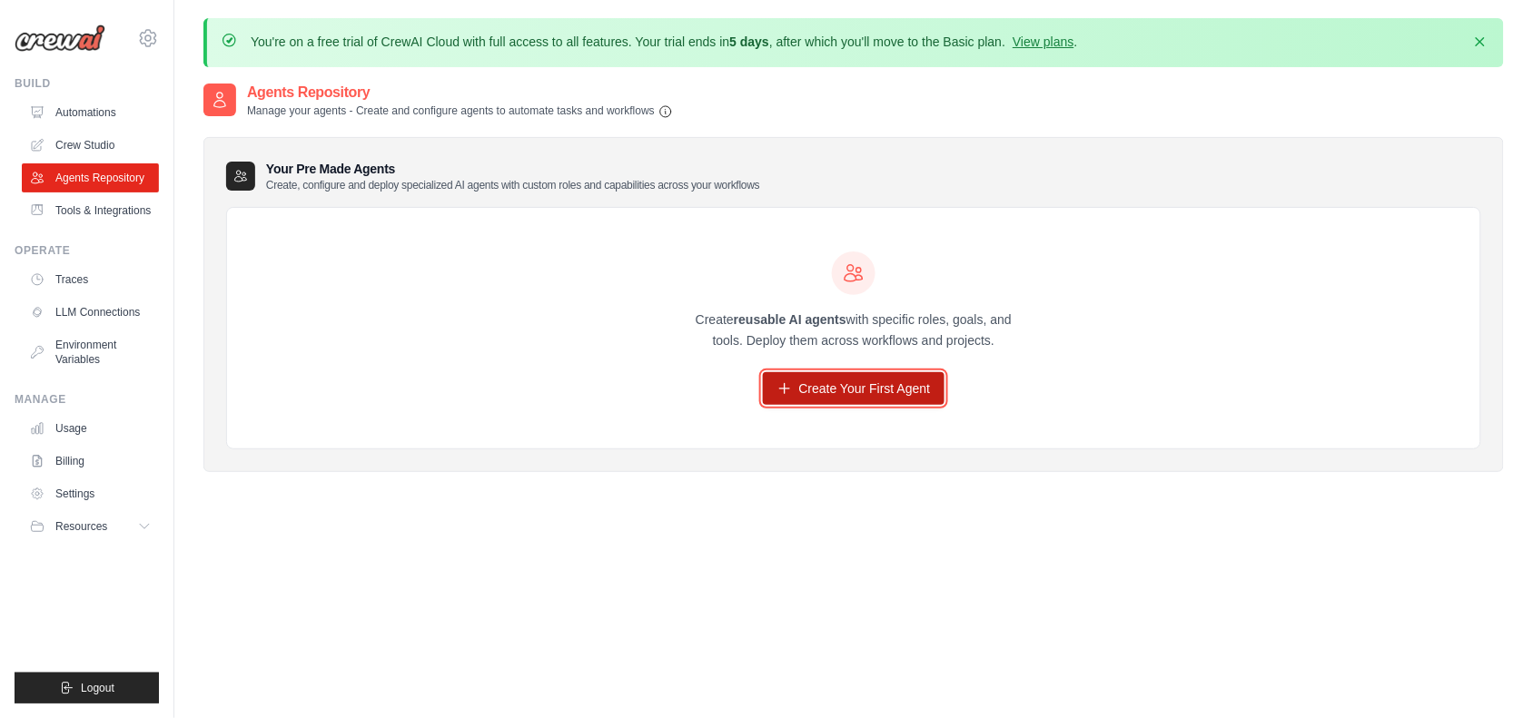
click at [852, 373] on link "Create Your First Agent" at bounding box center [854, 388] width 183 height 33
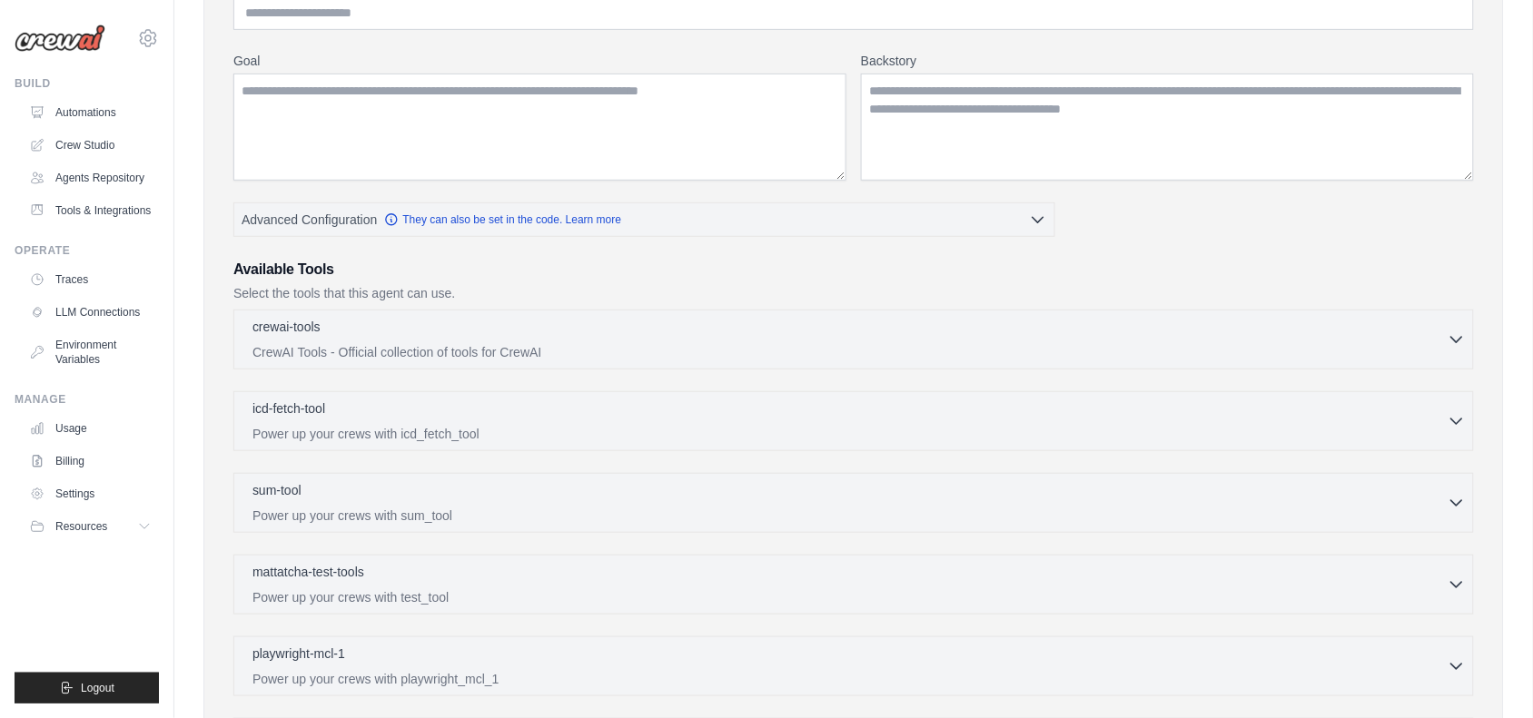
click at [852, 373] on div "crewai-tools 0 selected CrewAI Tools - Official collection of tools for CrewAI" at bounding box center [853, 531] width 1240 height 443
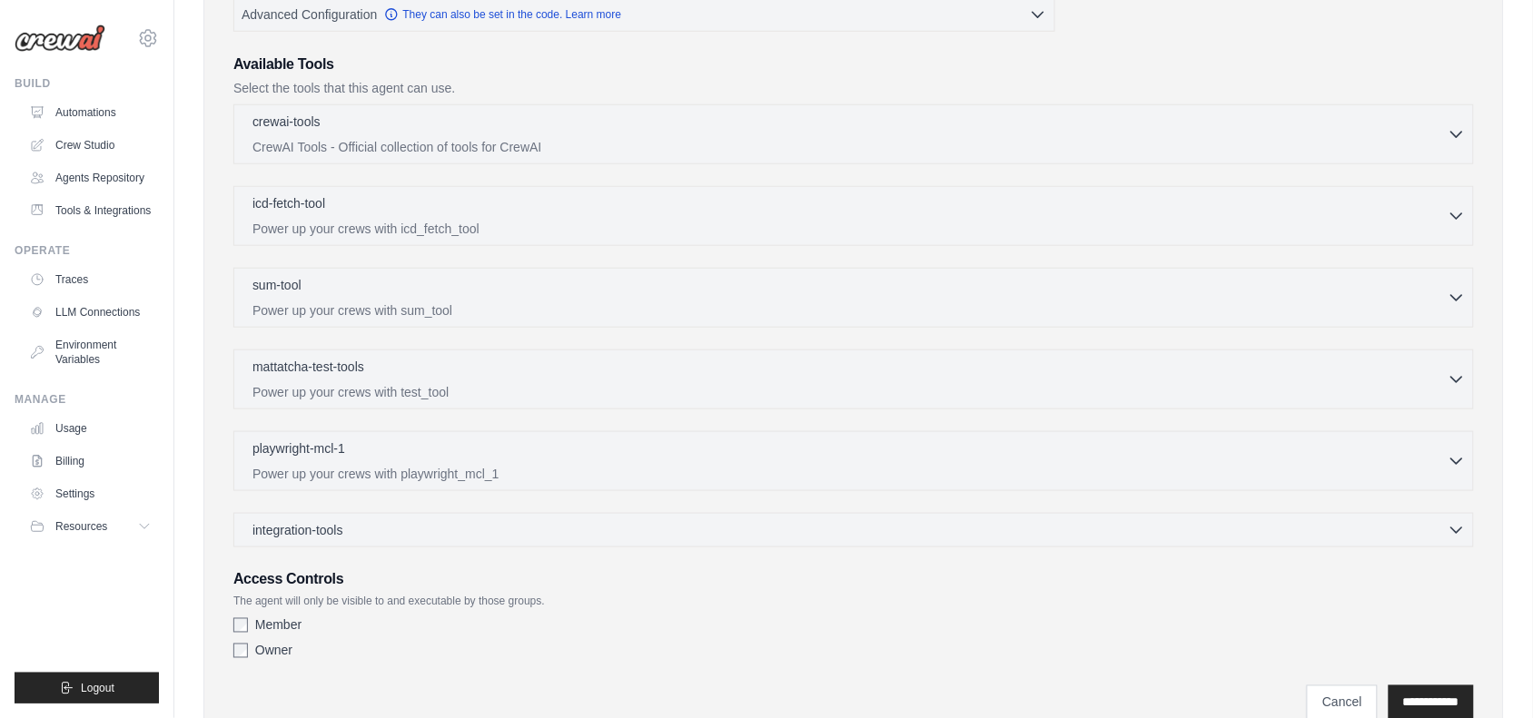
scroll to position [486, 0]
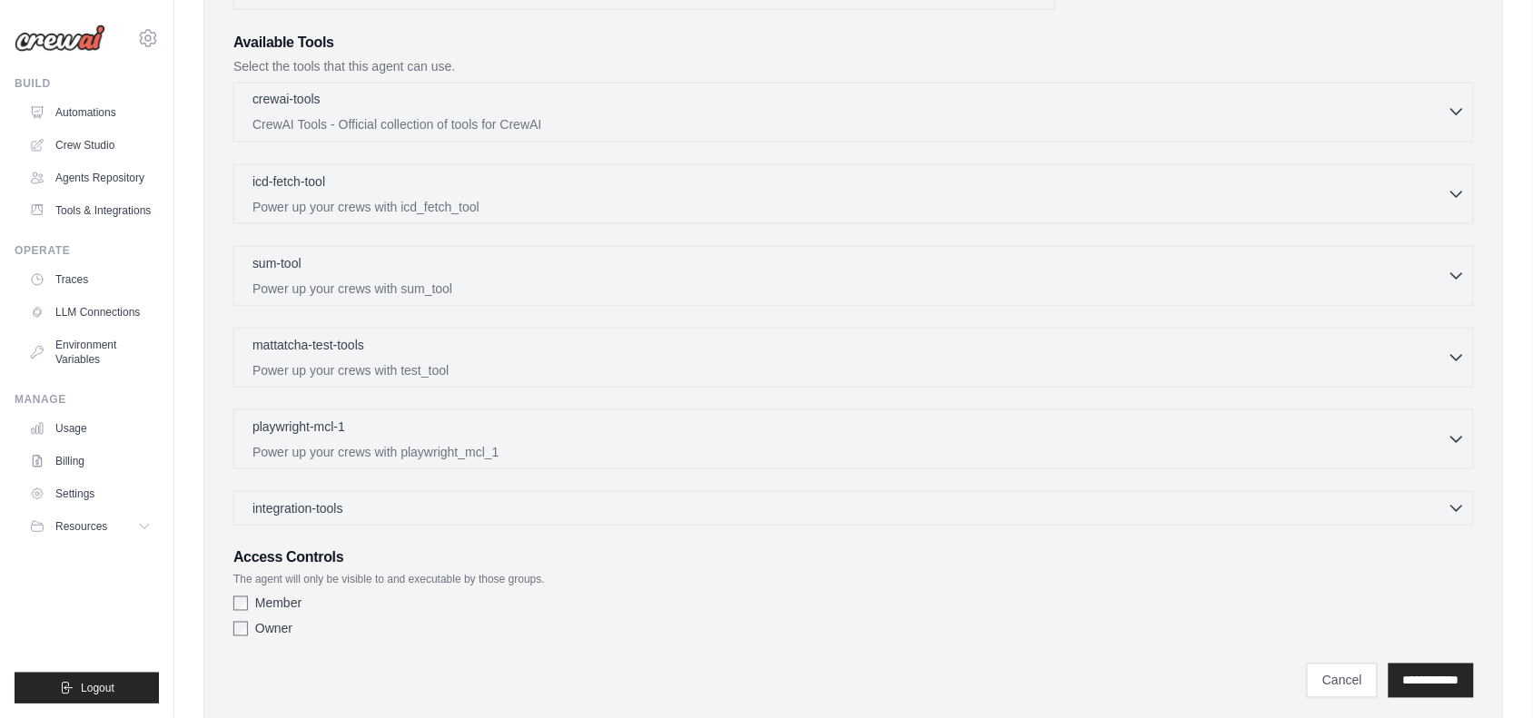
click at [600, 129] on p "CrewAI Tools - Official collection of tools for CrewAI" at bounding box center [849, 124] width 1195 height 18
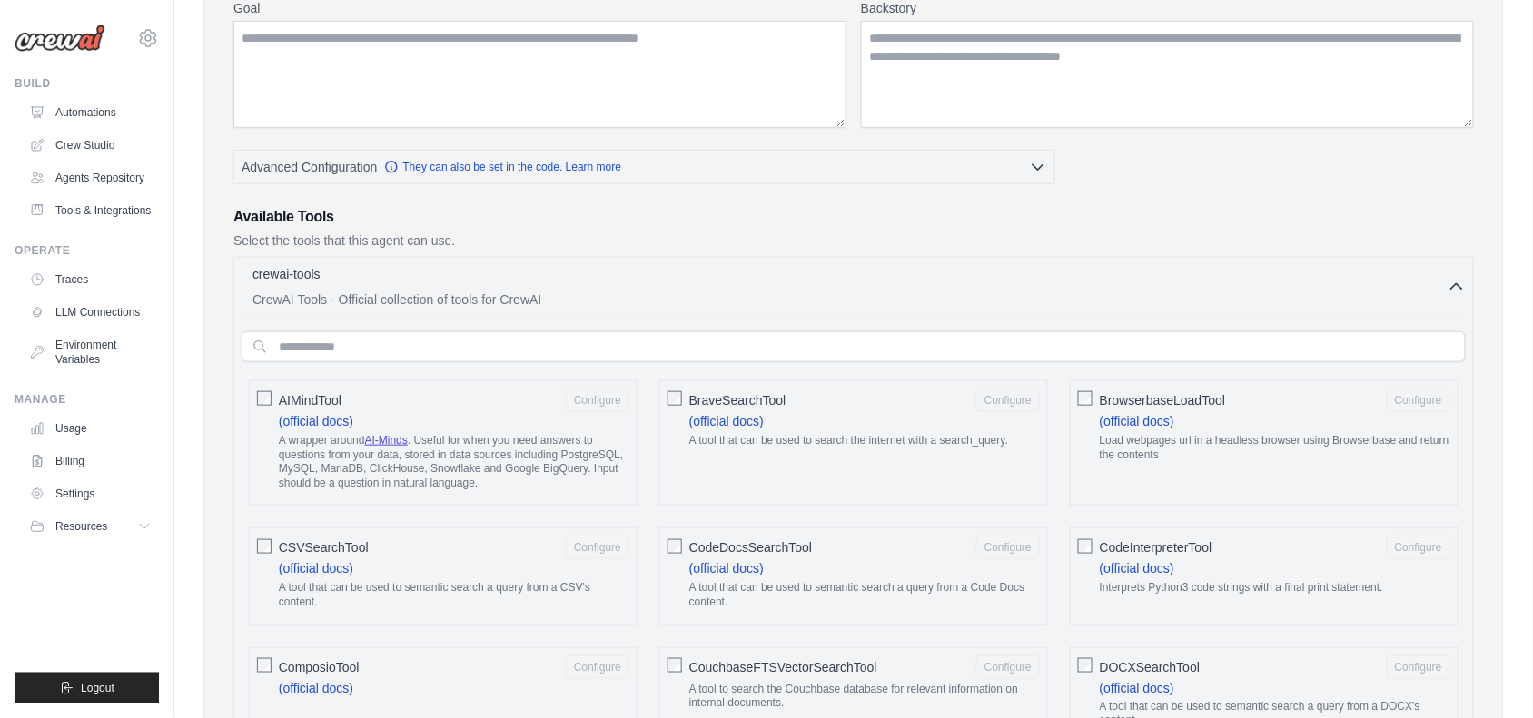
scroll to position [0, 0]
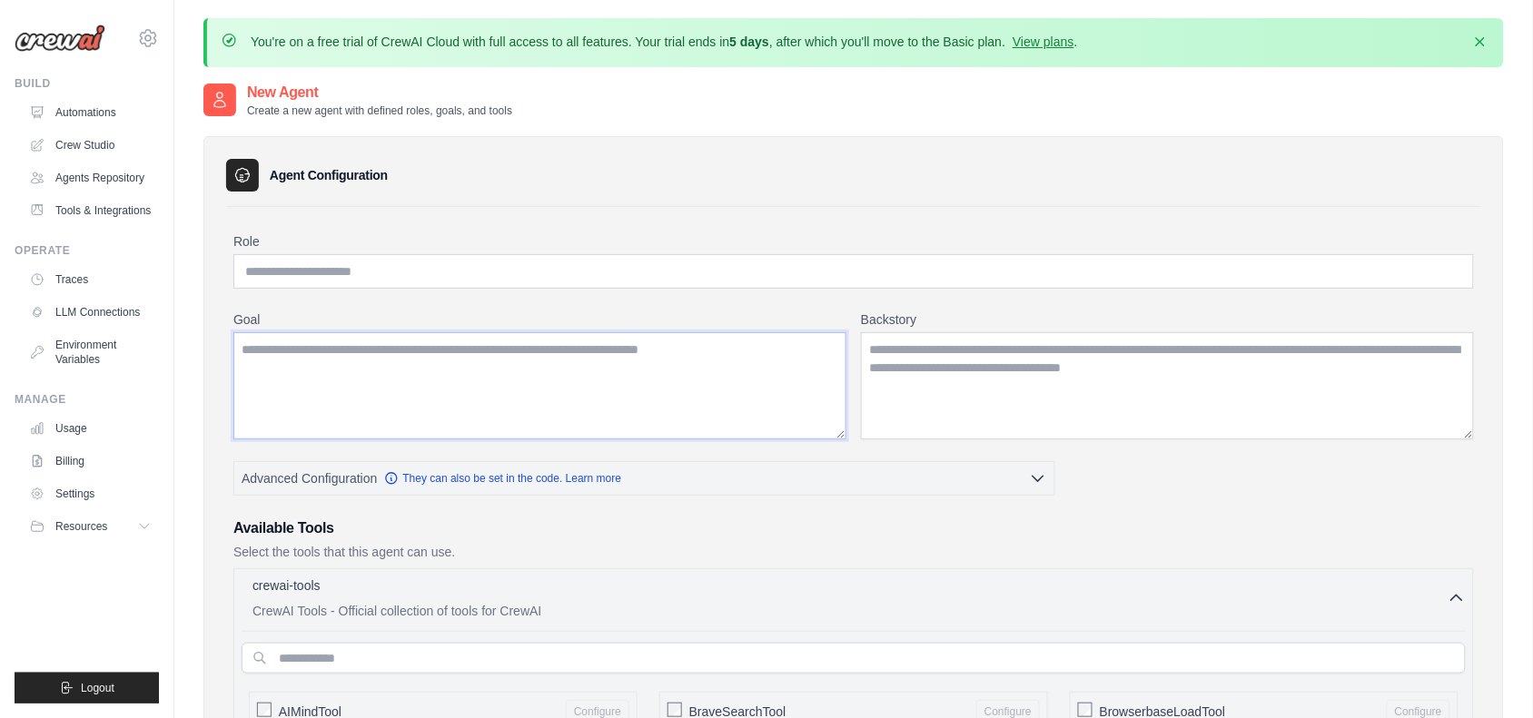
click at [667, 373] on textarea "Goal" at bounding box center [539, 385] width 613 height 107
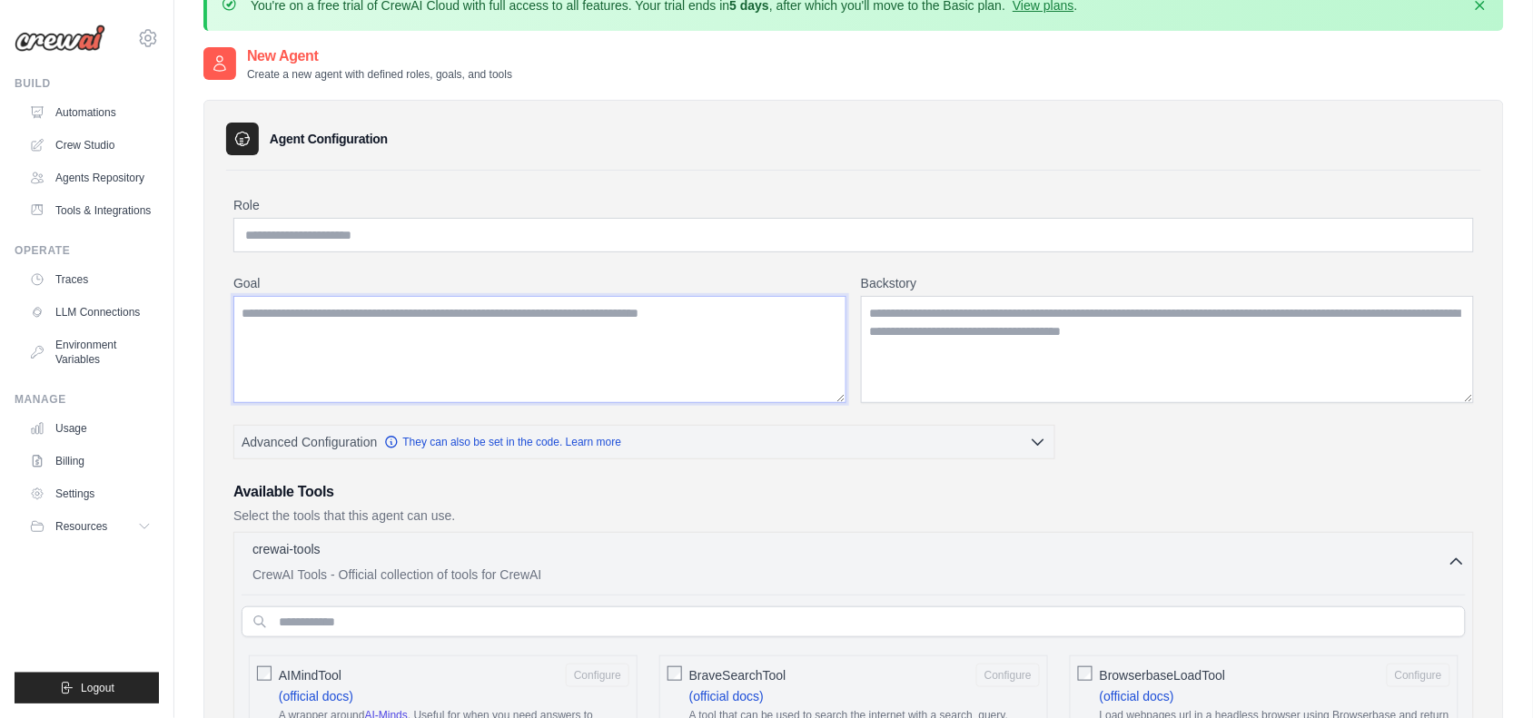
click at [667, 373] on textarea "Goal" at bounding box center [539, 349] width 613 height 107
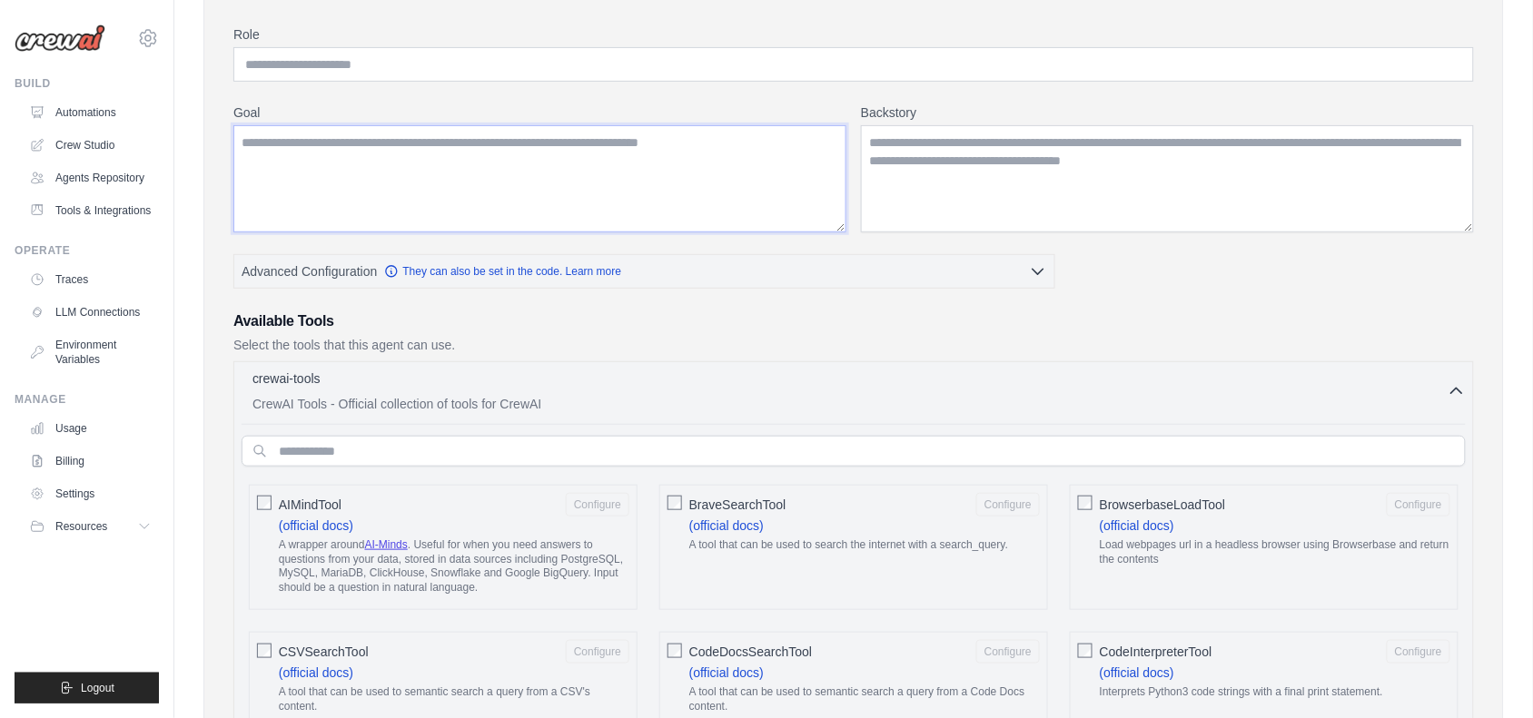
scroll to position [261, 0]
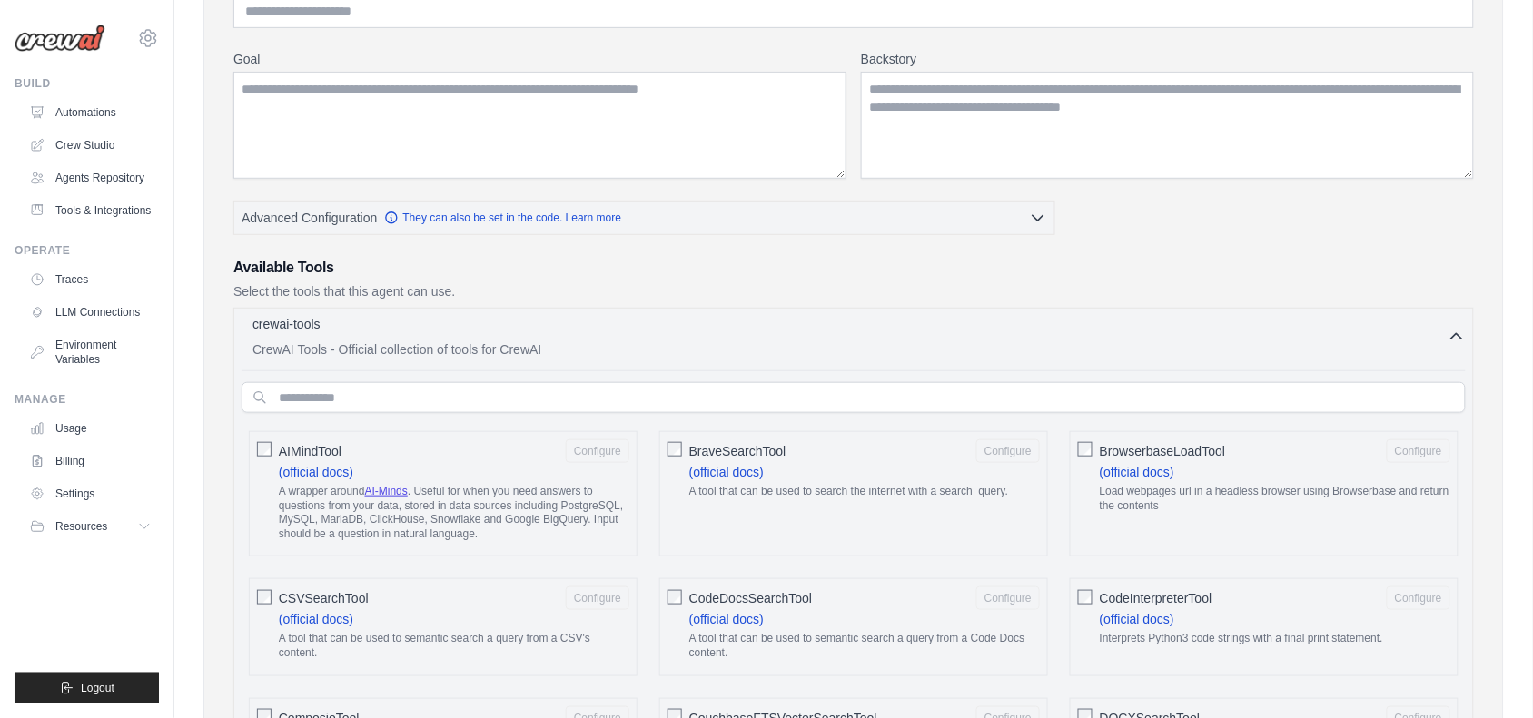
click at [568, 350] on p "CrewAI Tools - Official collection of tools for CrewAI" at bounding box center [849, 349] width 1195 height 18
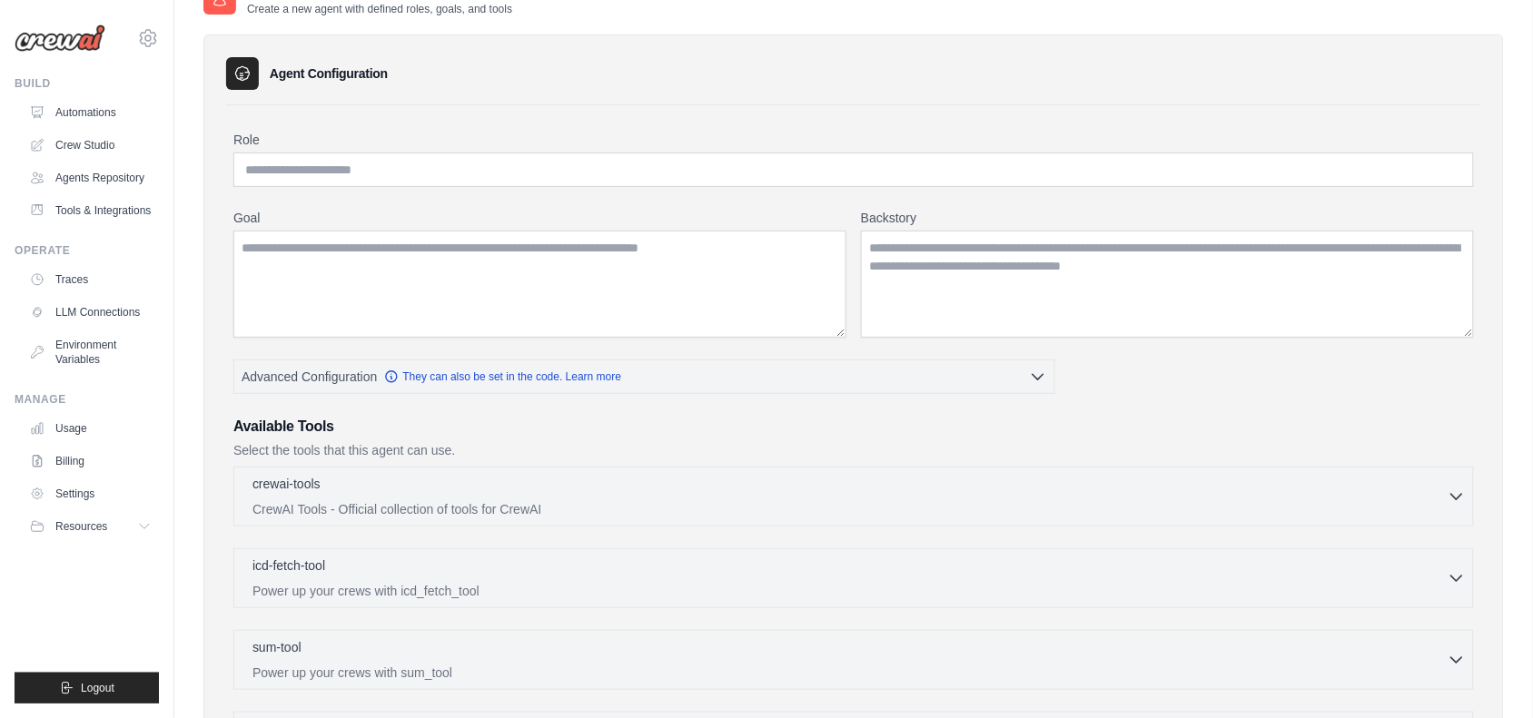
scroll to position [133, 0]
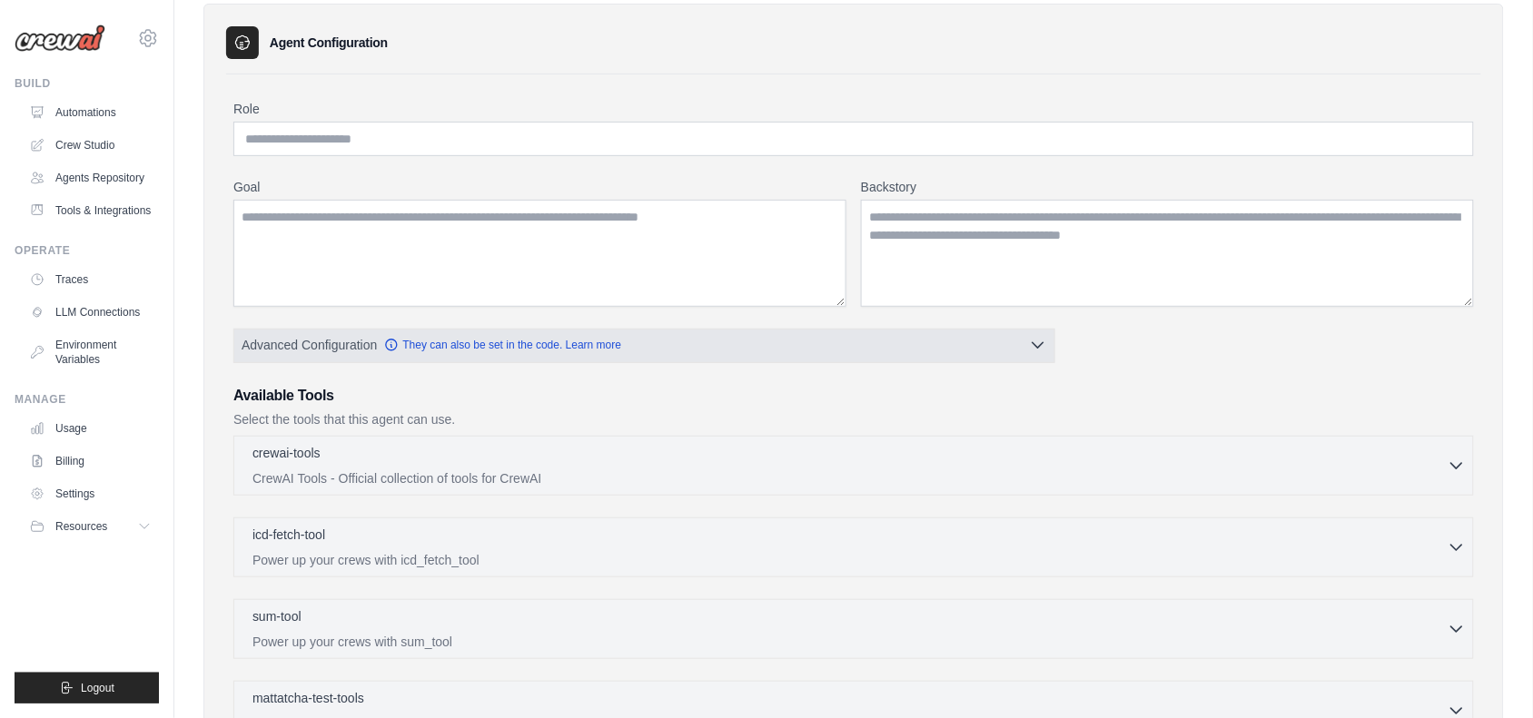
click at [872, 339] on button "Advanced Configuration They can also be set in the code. Learn more" at bounding box center [644, 345] width 820 height 33
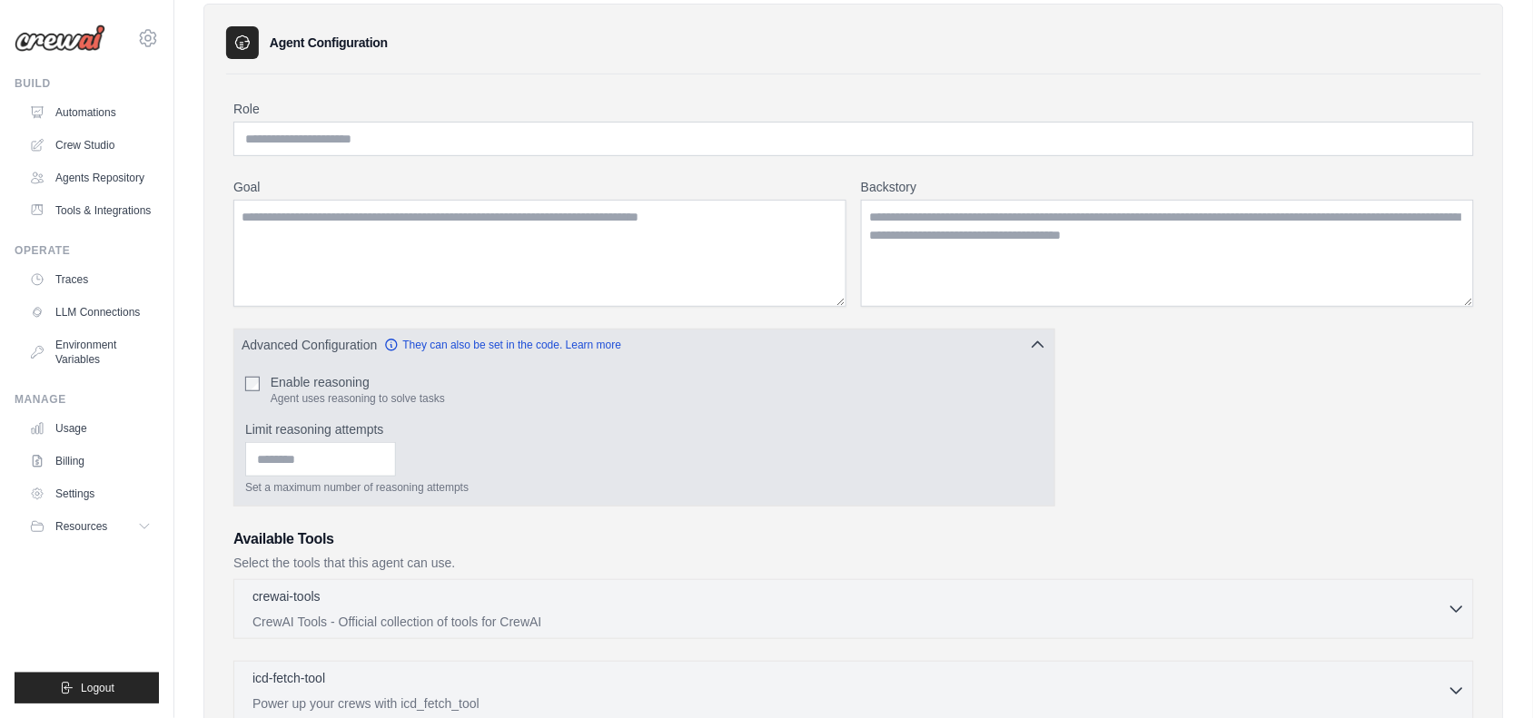
click at [808, 359] on button "Advanced Configuration They can also be set in the code. Learn more" at bounding box center [644, 345] width 820 height 33
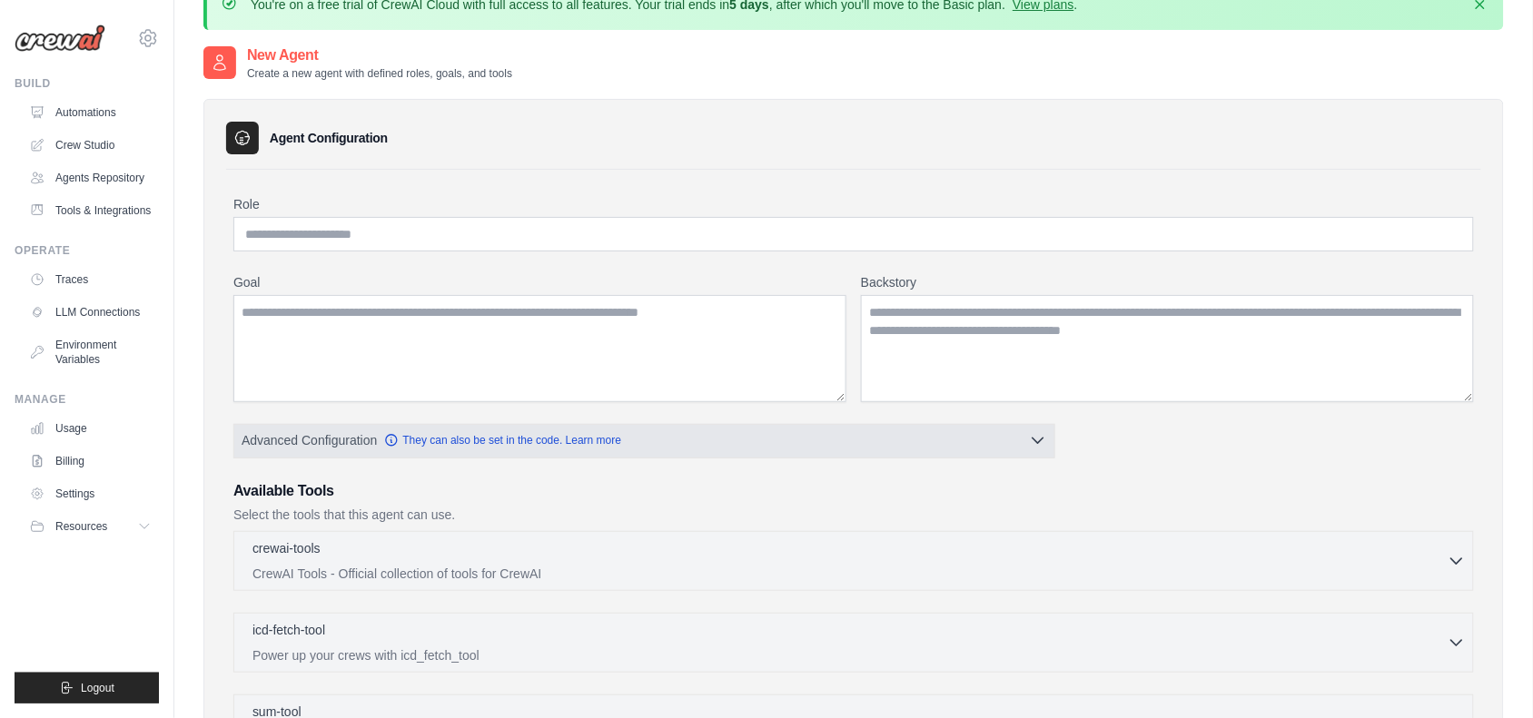
scroll to position [0, 0]
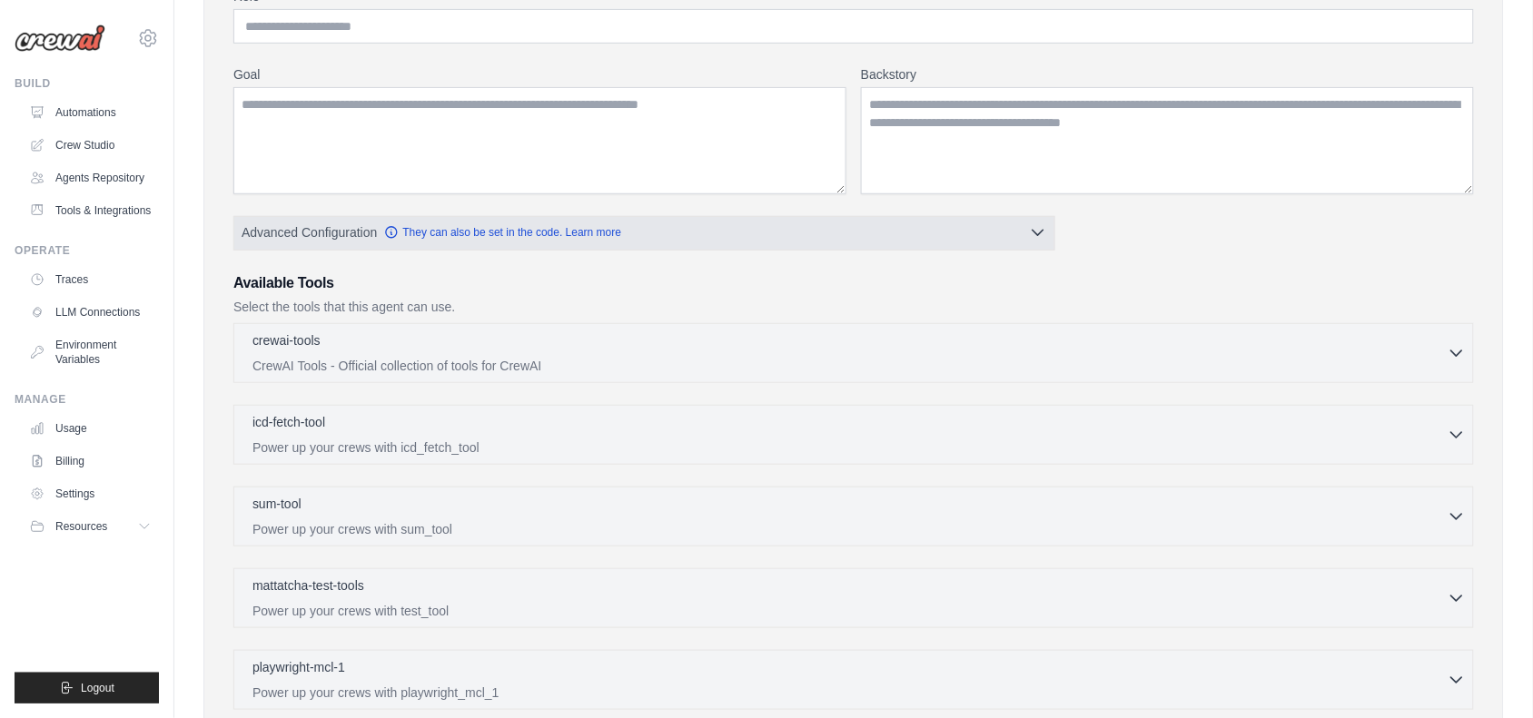
click at [808, 359] on div "crewai-tools 0 selected CrewAI Tools - Official collection of tools for CrewAI …" at bounding box center [853, 353] width 1240 height 60
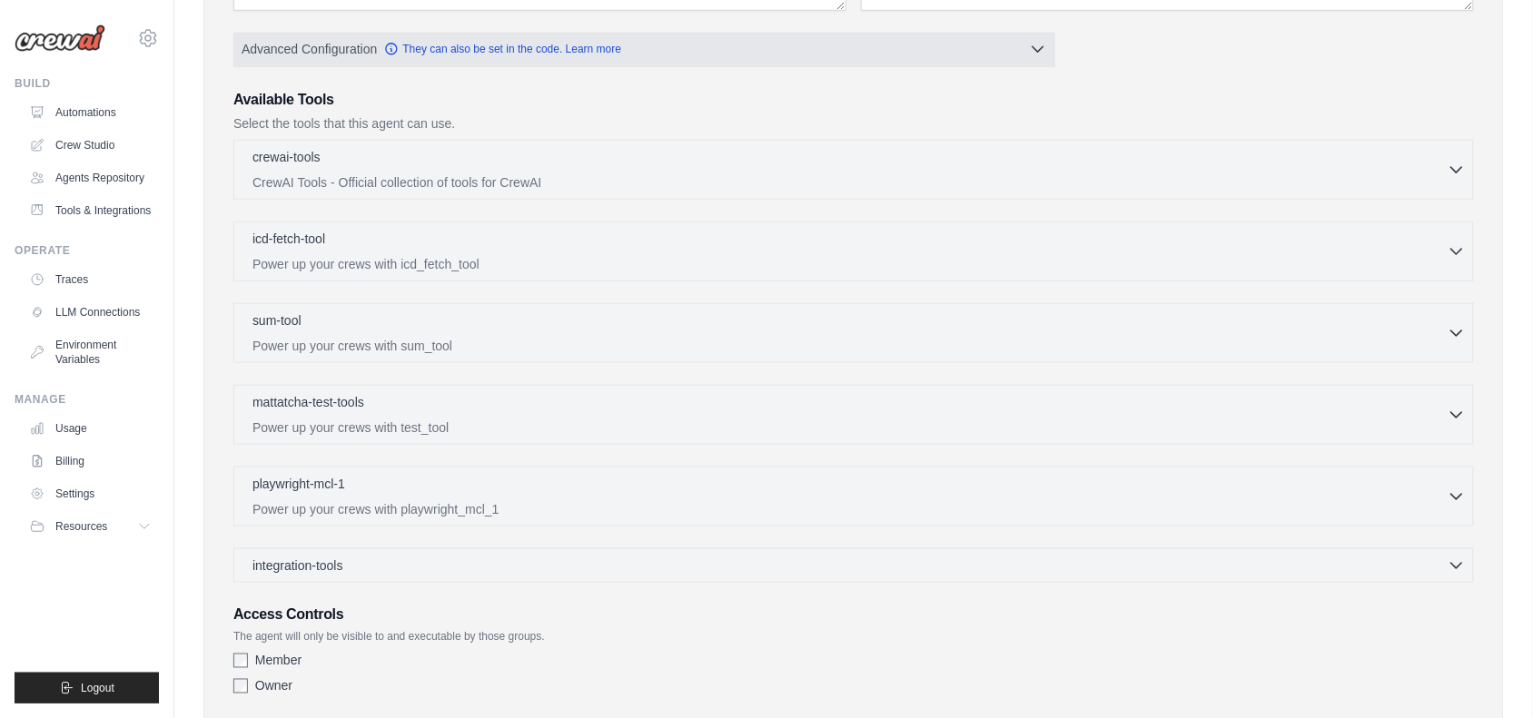
scroll to position [543, 0]
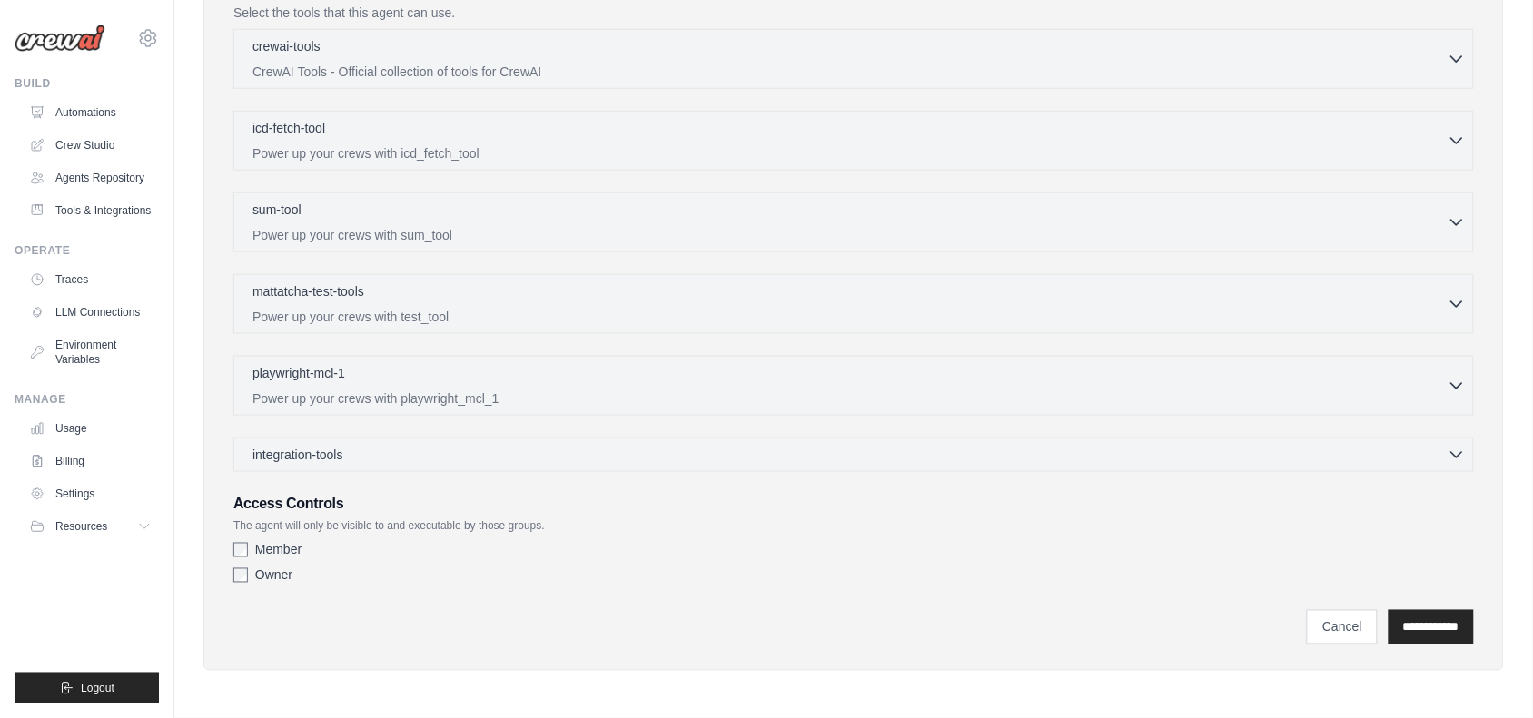
click at [808, 359] on div "playwright-mcl-1 0 selected Power up your crews with playwright_mcl_1" at bounding box center [853, 386] width 1240 height 60
click at [602, 379] on div "playwright-mcl-1 0 selected" at bounding box center [849, 374] width 1195 height 22
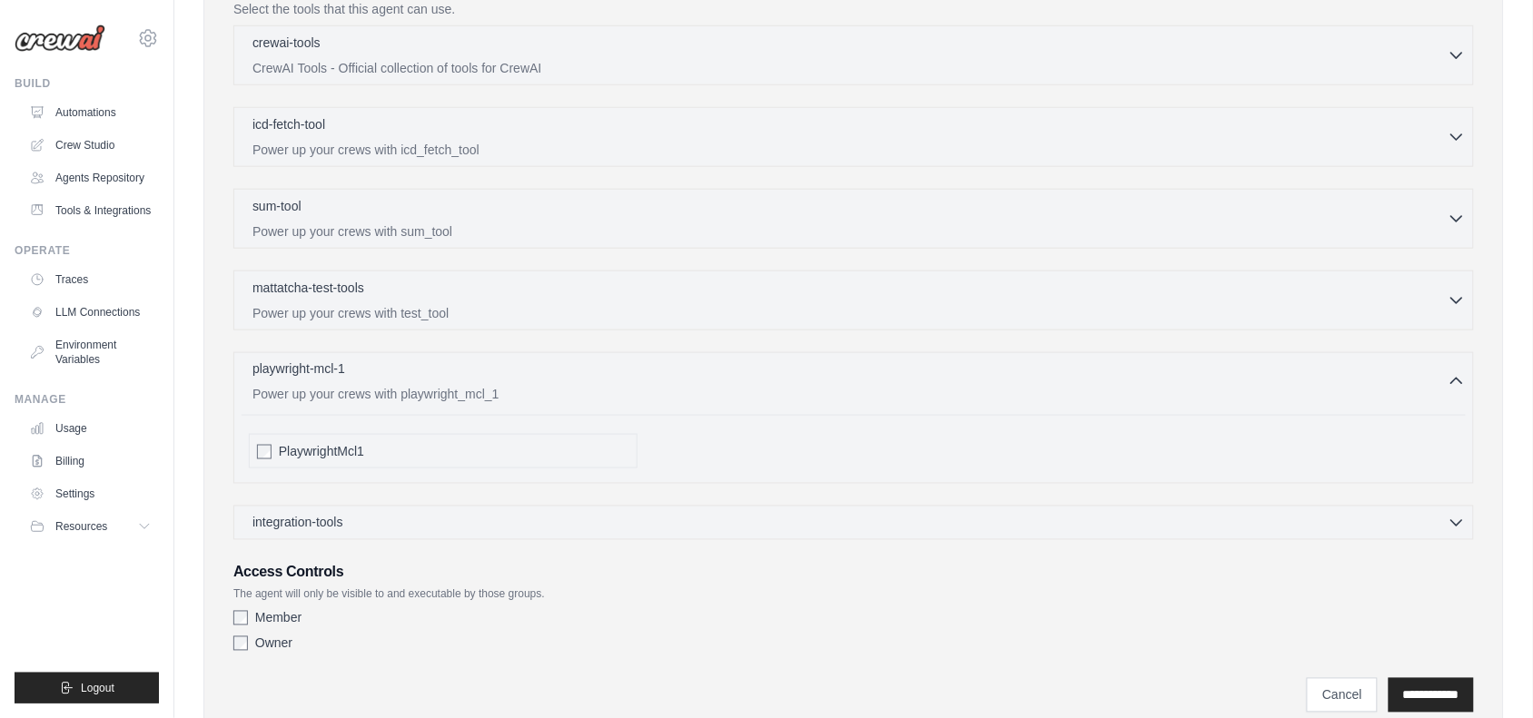
click at [602, 379] on div "playwright-mcl-1 0 selected" at bounding box center [849, 371] width 1195 height 22
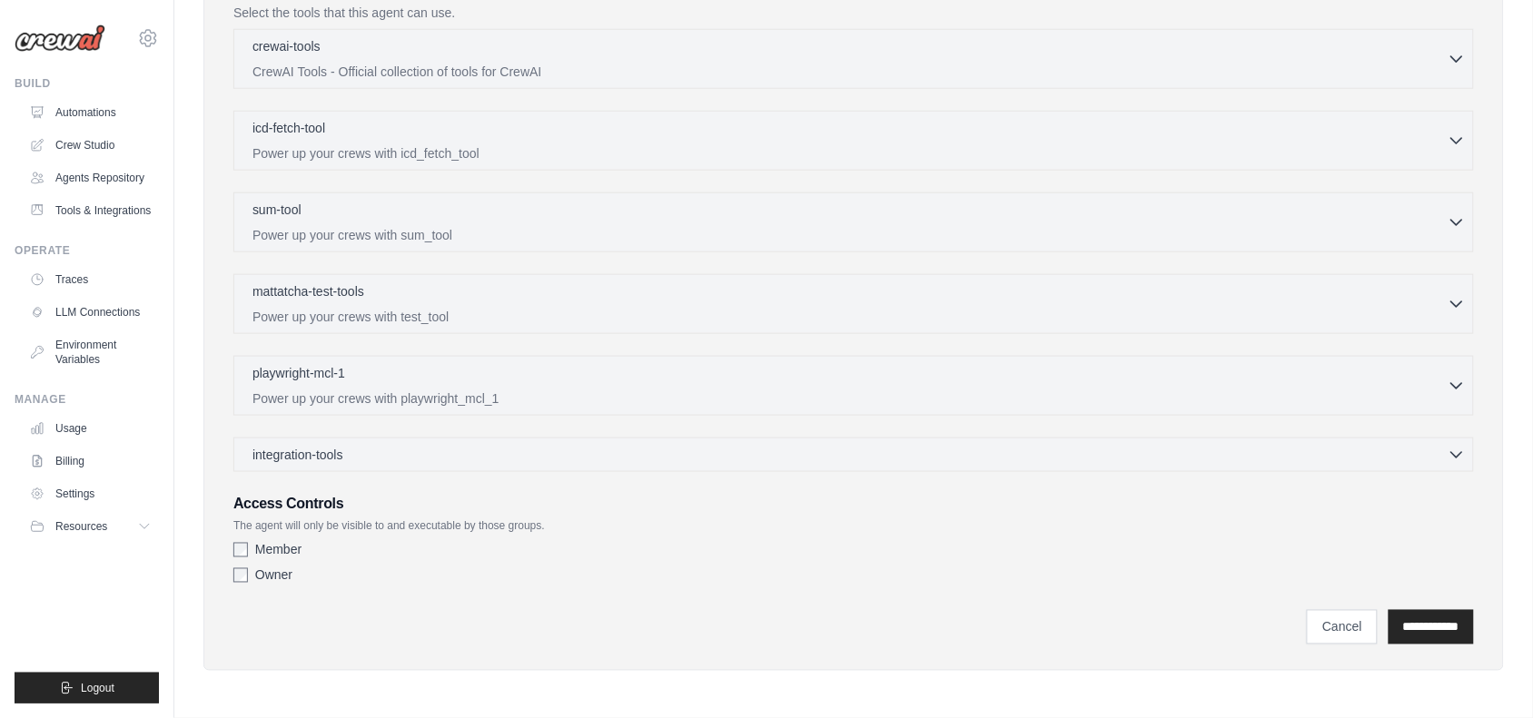
click at [483, 466] on div "integration-tools 0 selected Gmail HubSpot Microsoft Teams" at bounding box center [853, 455] width 1240 height 35
click at [484, 465] on div "integration-tools 0 selected Gmail HubSpot Microsoft Teams" at bounding box center [853, 455] width 1240 height 35
click at [504, 459] on div "integration-tools 0 selected" at bounding box center [858, 454] width 1213 height 18
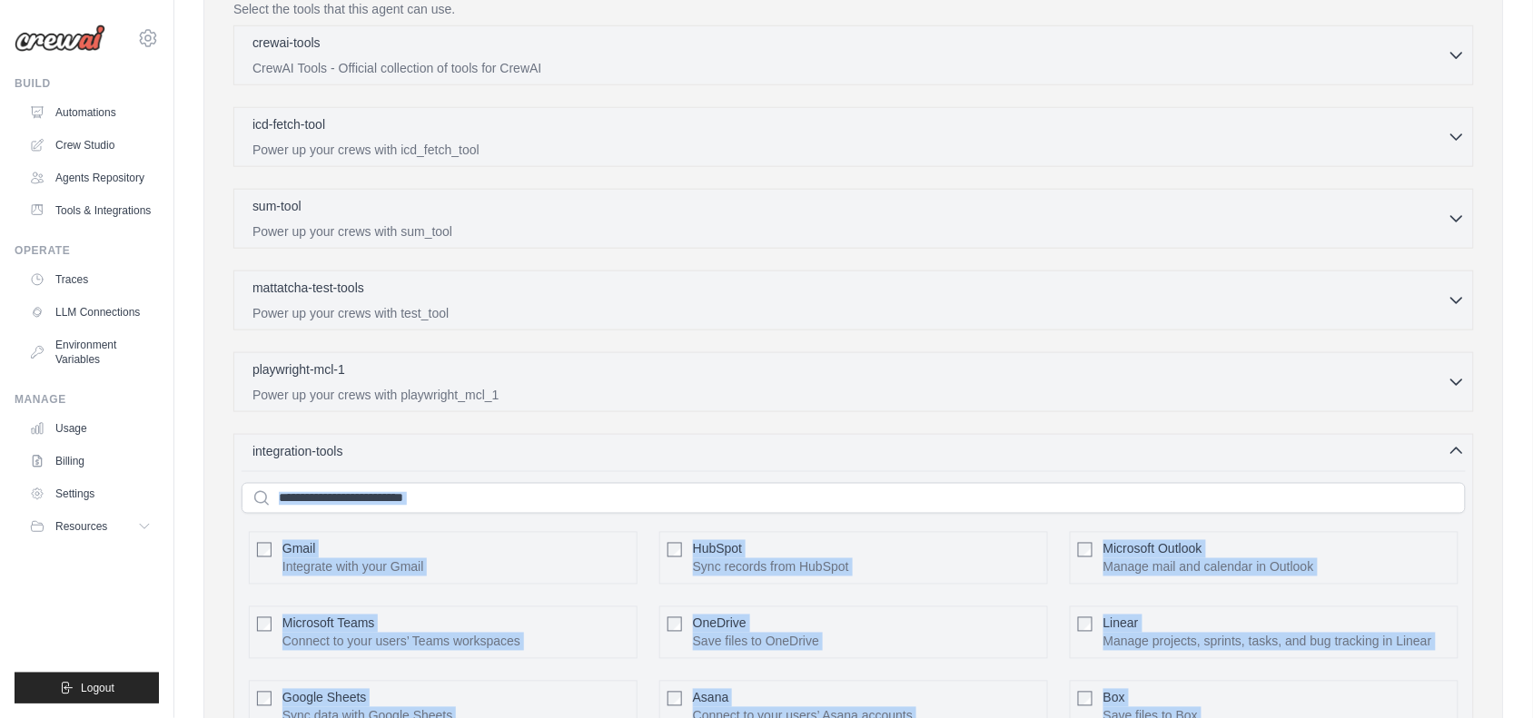
click at [587, 622] on div "Microsoft Teams Connect to your users’ Teams workspaces Configure" at bounding box center [455, 633] width 347 height 36
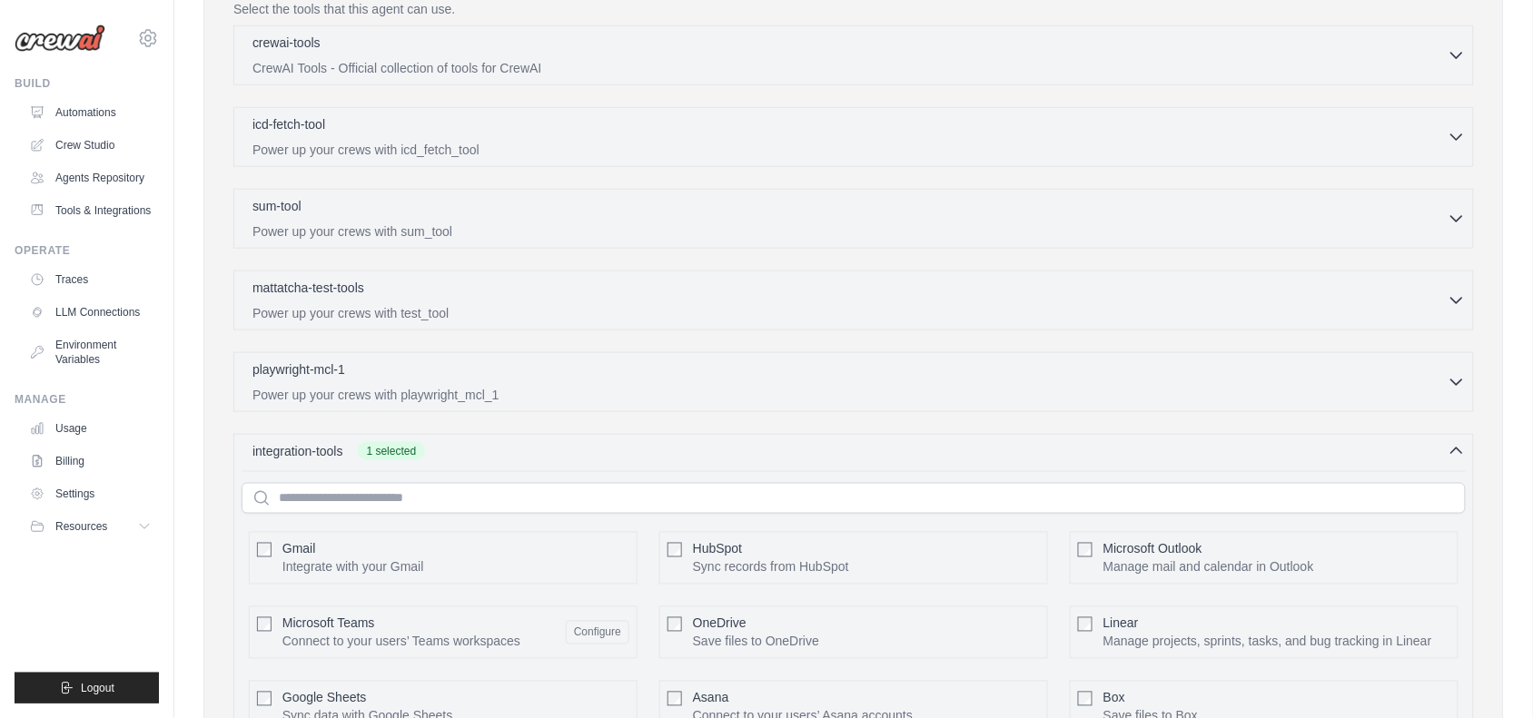
click at [587, 622] on div "Microsoft Teams Connect to your users’ Teams workspaces Configure" at bounding box center [455, 633] width 347 height 36
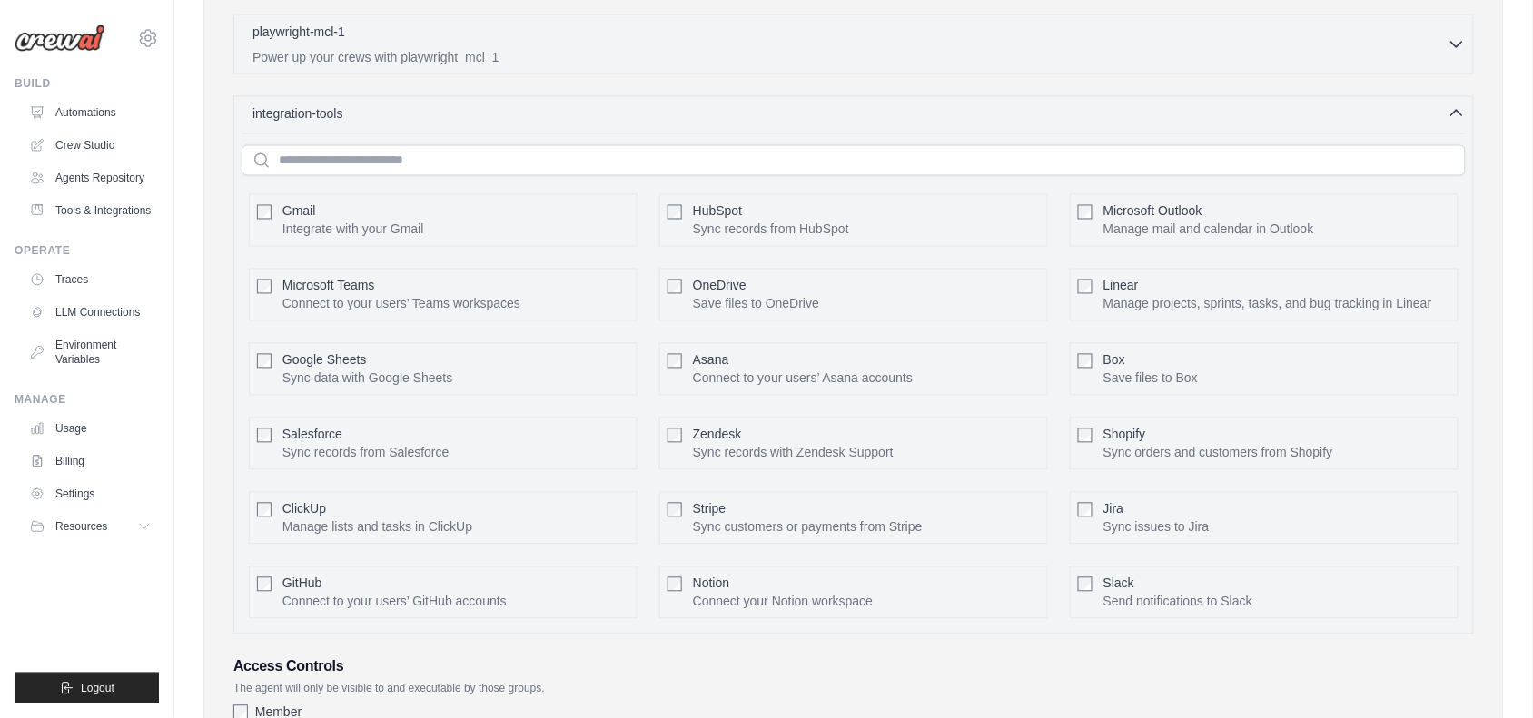
click at [587, 619] on div "GitHub Connect to your users’ GitHub accounts Configure" at bounding box center [443, 593] width 389 height 53
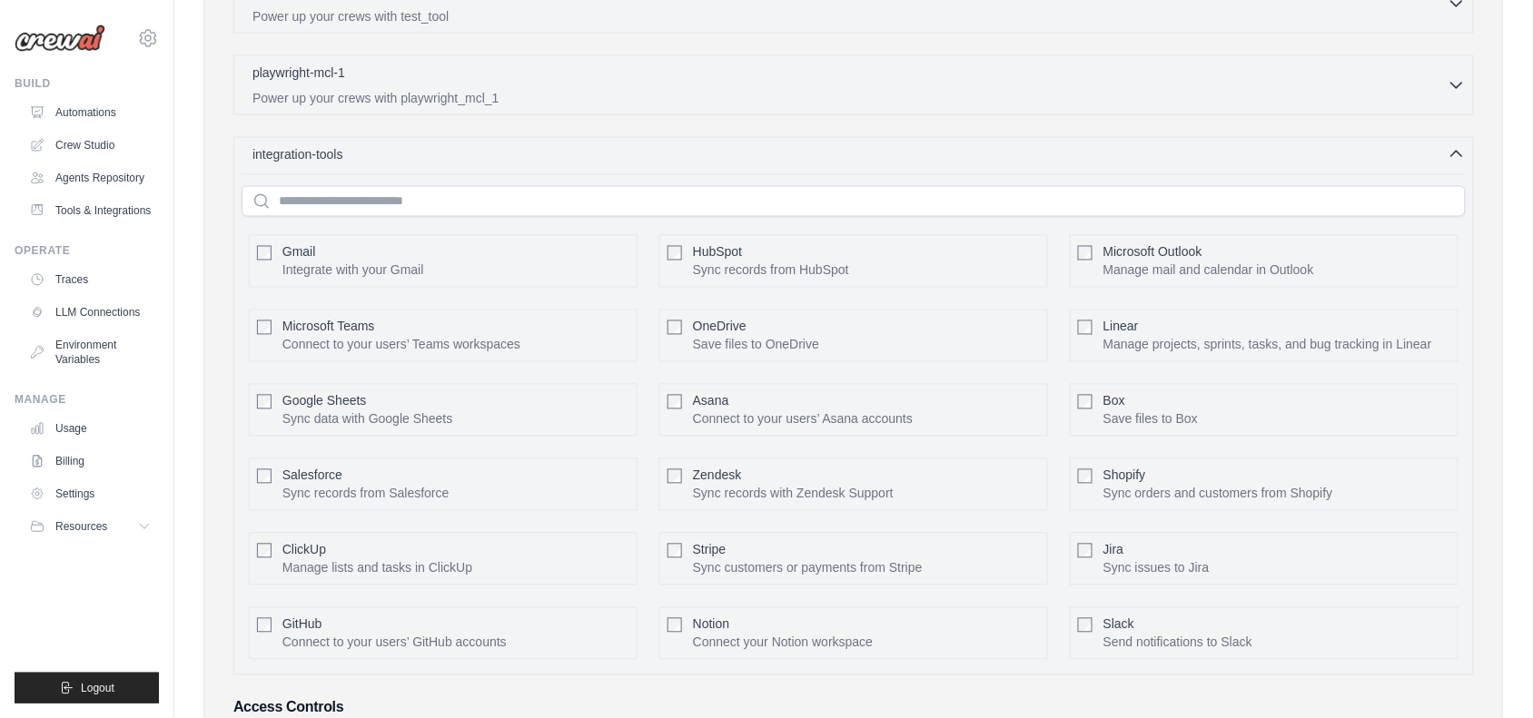
scroll to position [837, 0]
click at [734, 165] on div "integration-tools 0 selected" at bounding box center [858, 156] width 1213 height 18
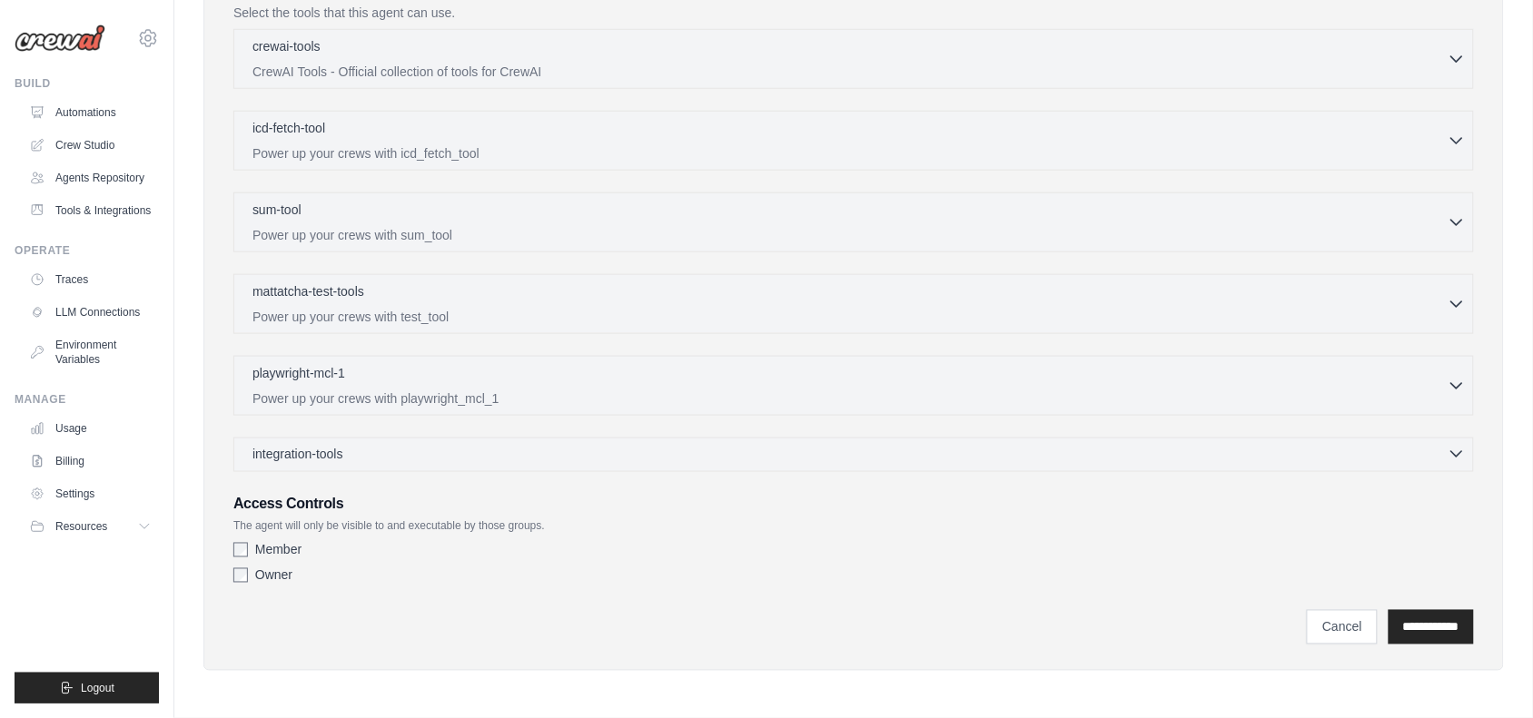
scroll to position [543, 0]
